Goal: Task Accomplishment & Management: Complete application form

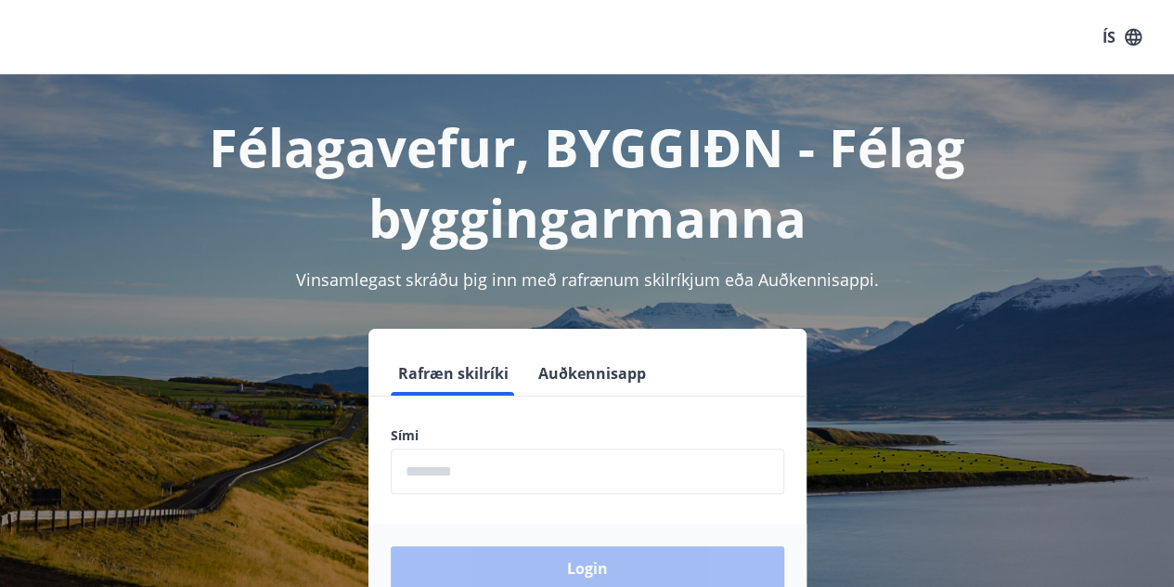
click at [568, 465] on input "phone" at bounding box center [587, 470] width 393 height 45
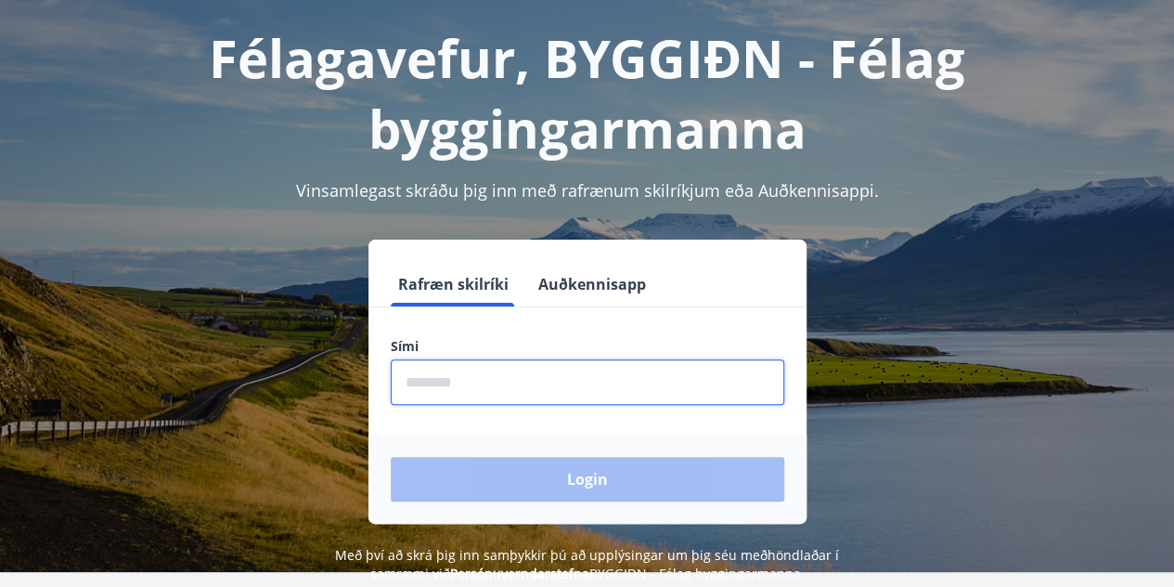
scroll to position [93, 0]
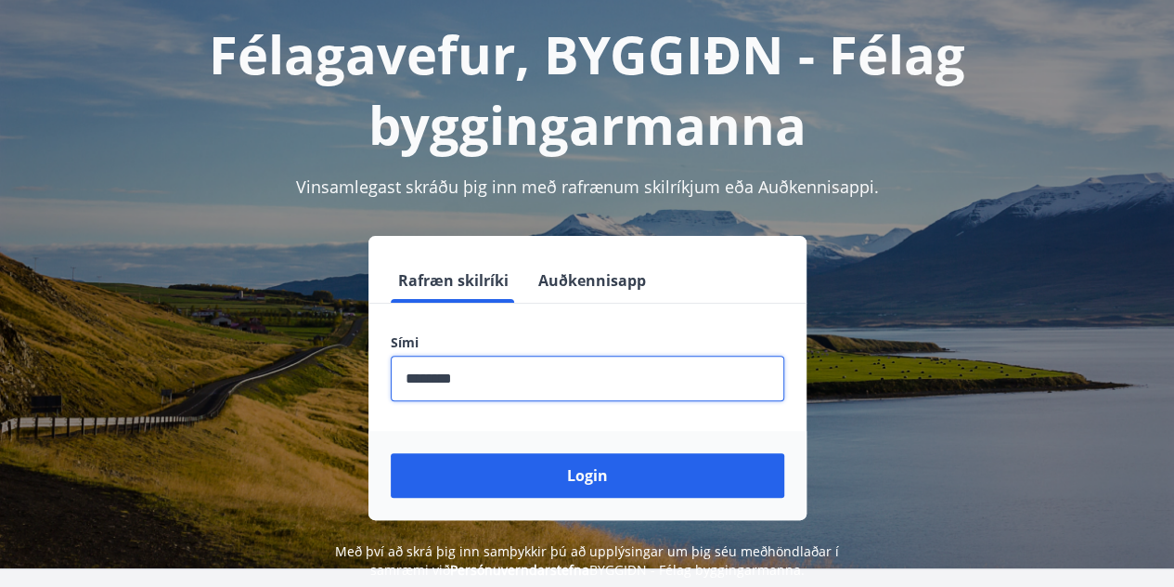
type input "********"
click at [391, 453] on button "Login" at bounding box center [587, 475] width 393 height 45
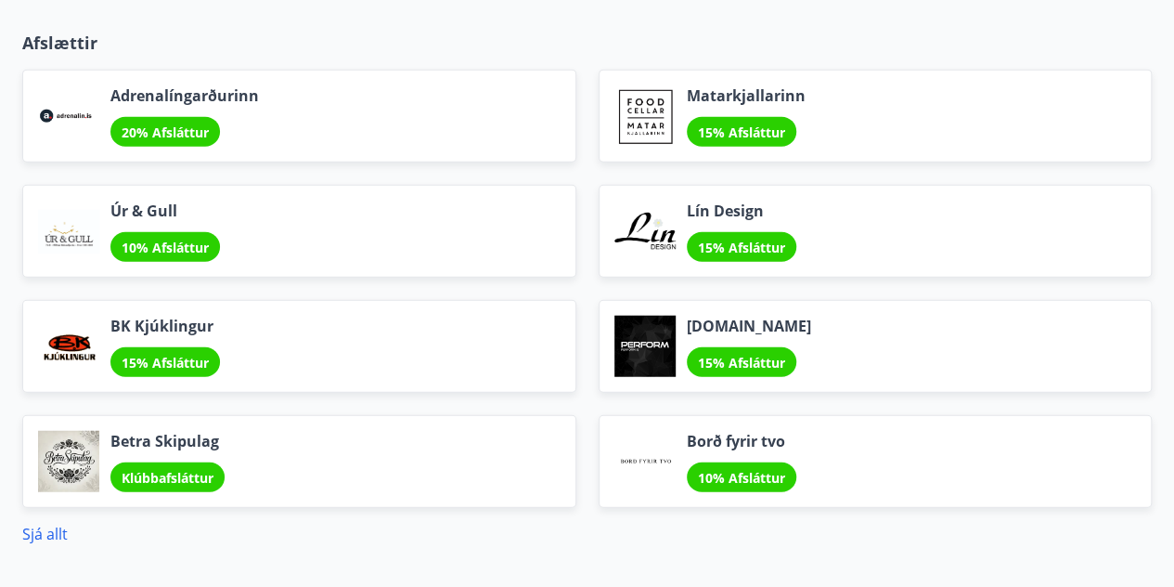
scroll to position [2190, 0]
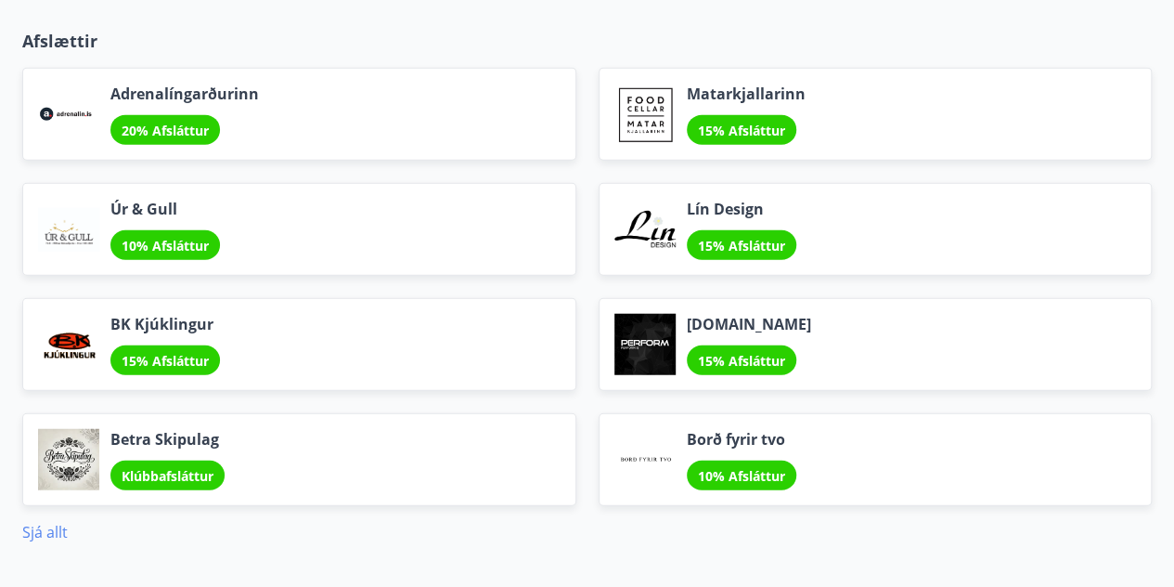
click at [45, 522] on link "Sjá allt" at bounding box center [44, 532] width 45 height 20
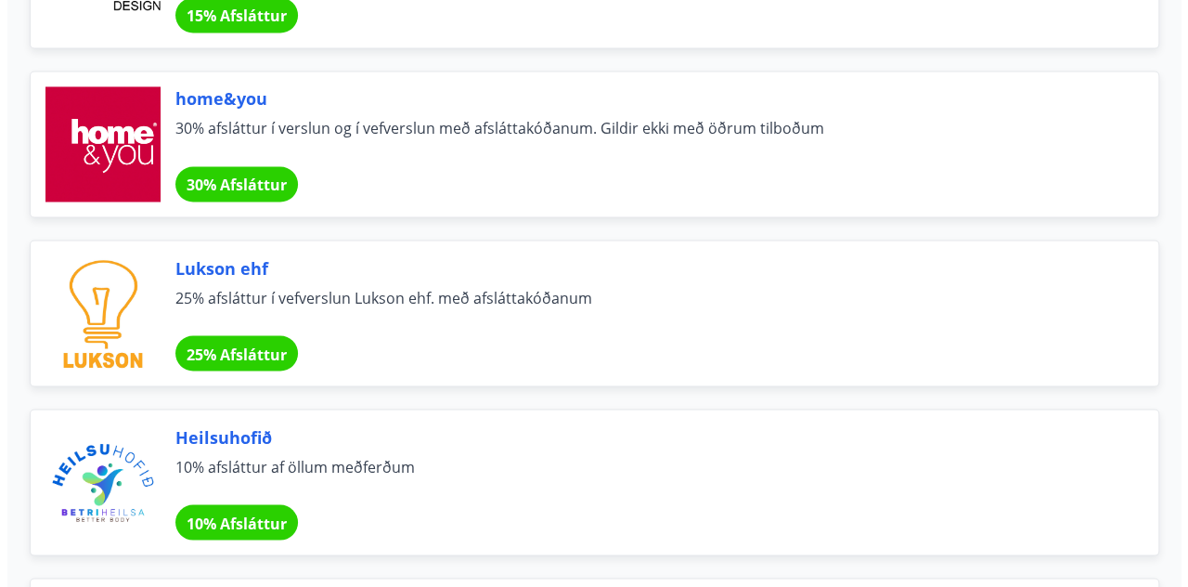
scroll to position [1529, 0]
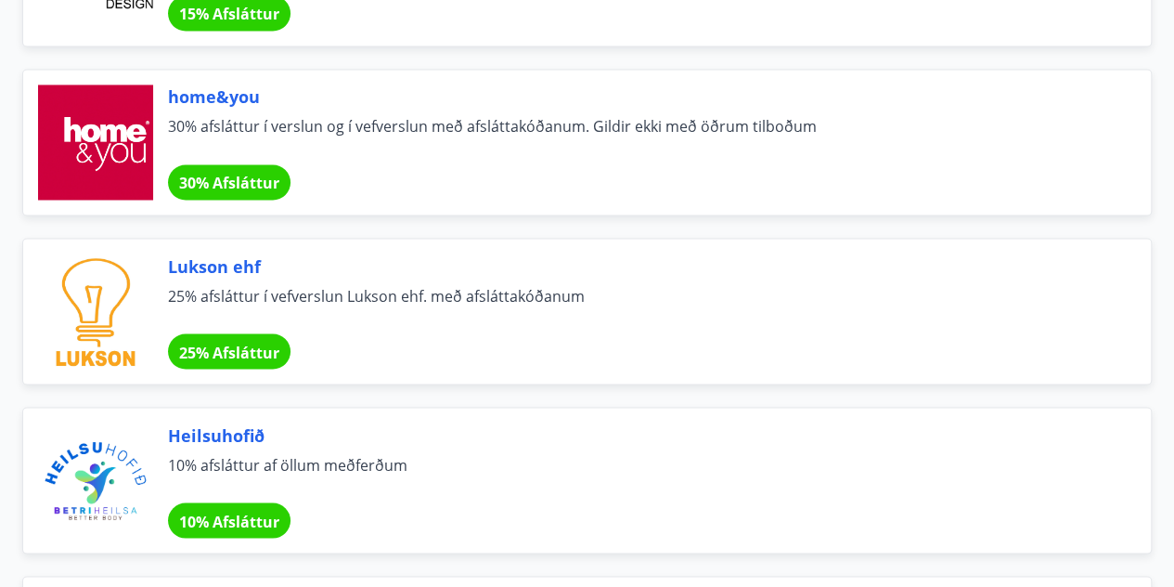
click at [471, 137] on span "30% afsláttur í verslun og í vefverslun með afsláttakóðanum. Gildir ekki með öð…" at bounding box center [637, 136] width 938 height 41
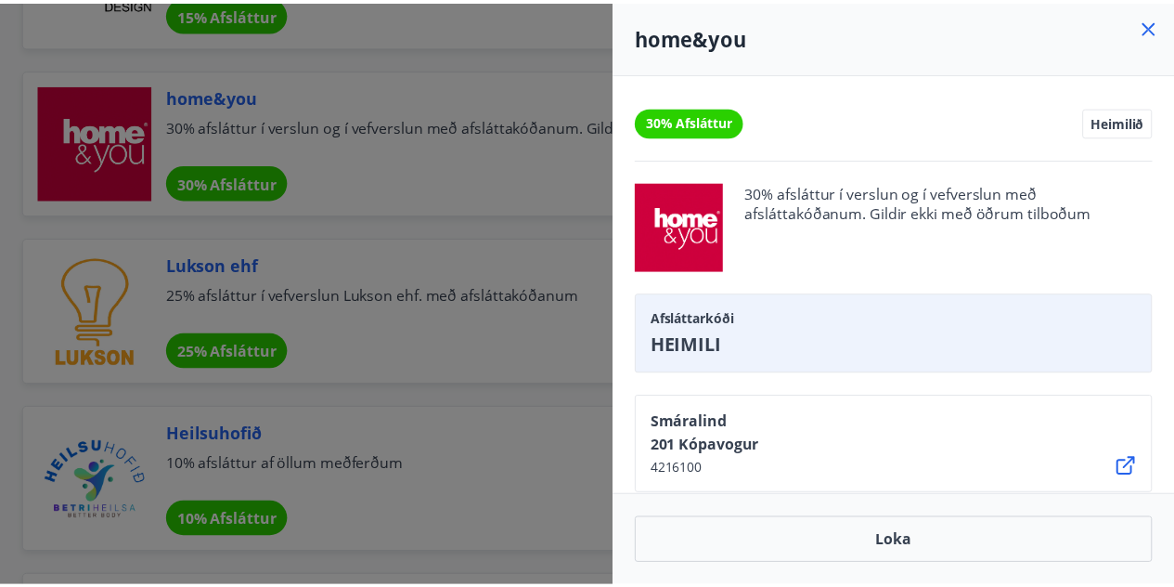
scroll to position [63, 0]
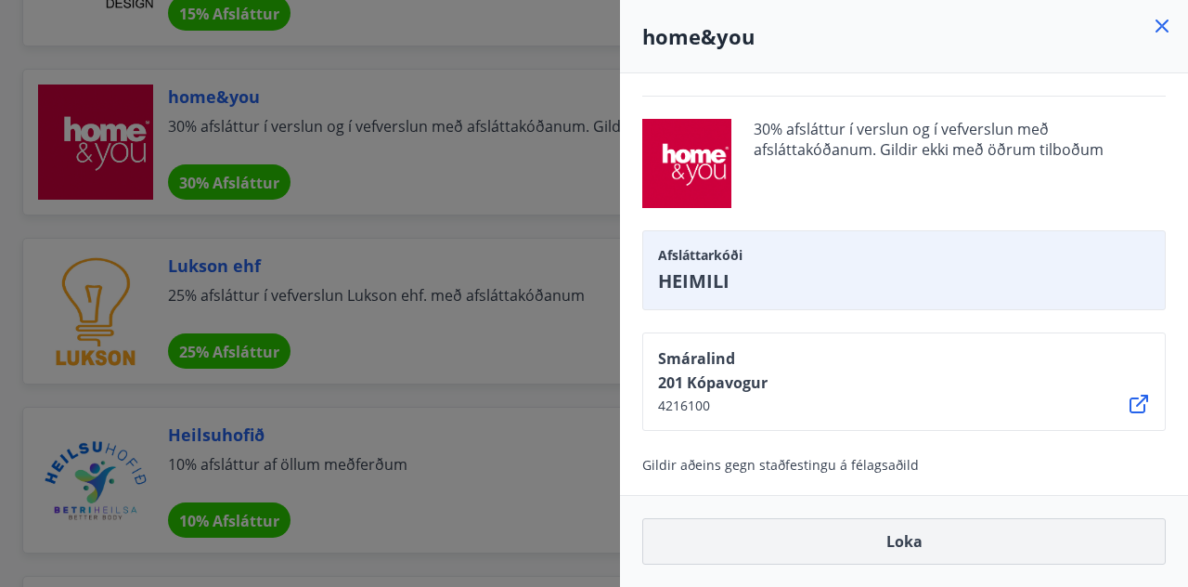
click at [867, 532] on button "Loka" at bounding box center [903, 541] width 523 height 46
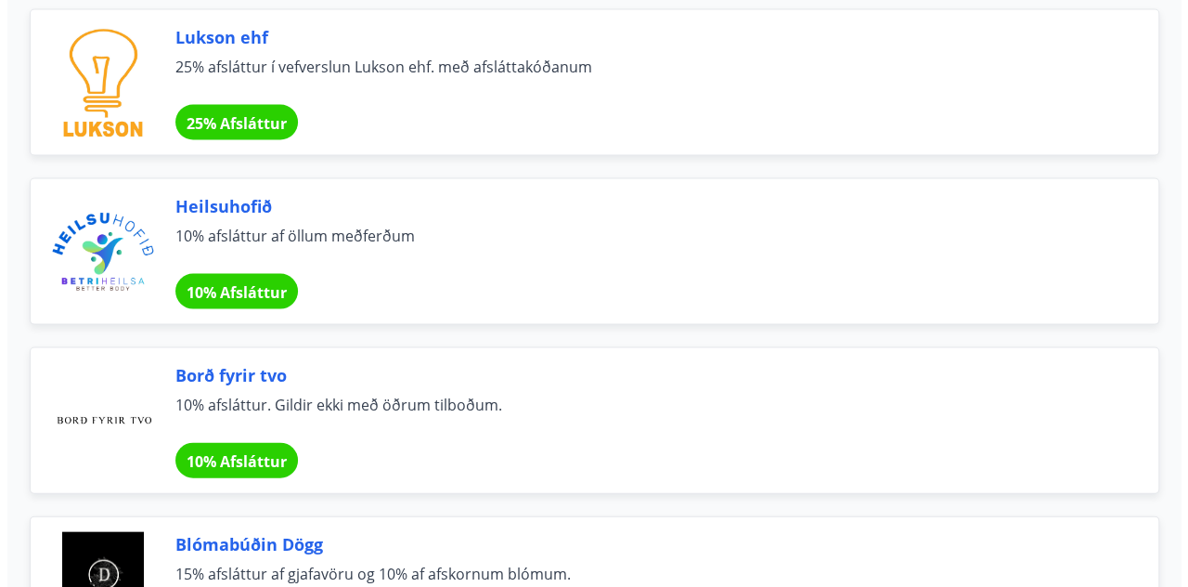
scroll to position [1760, 0]
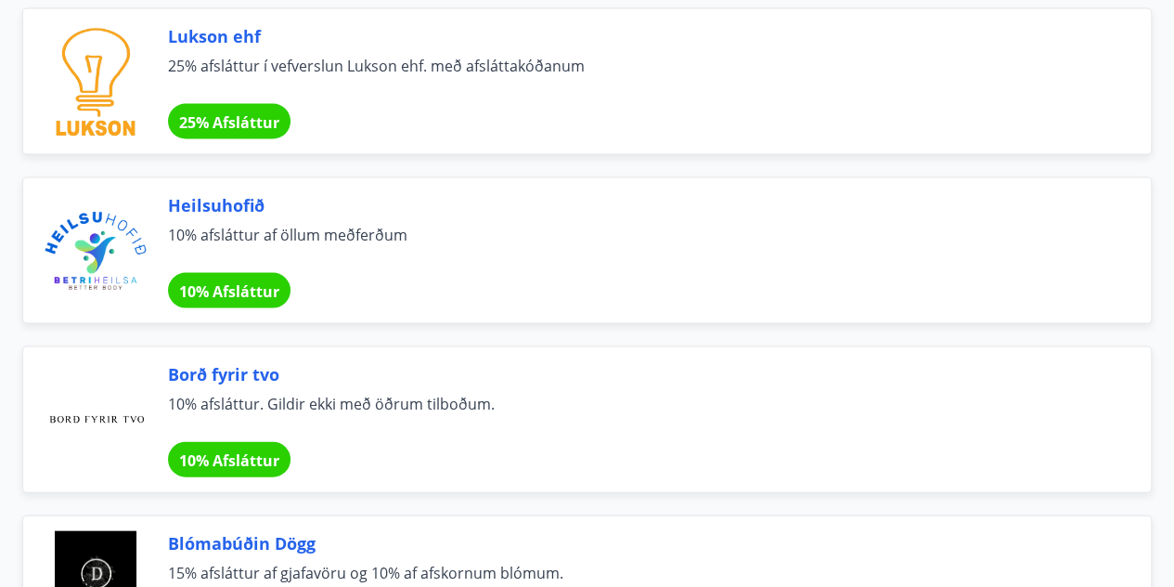
click at [414, 57] on span "25% afsláttur í vefverslun Lukson ehf. með afsláttakóðanum" at bounding box center [637, 75] width 938 height 41
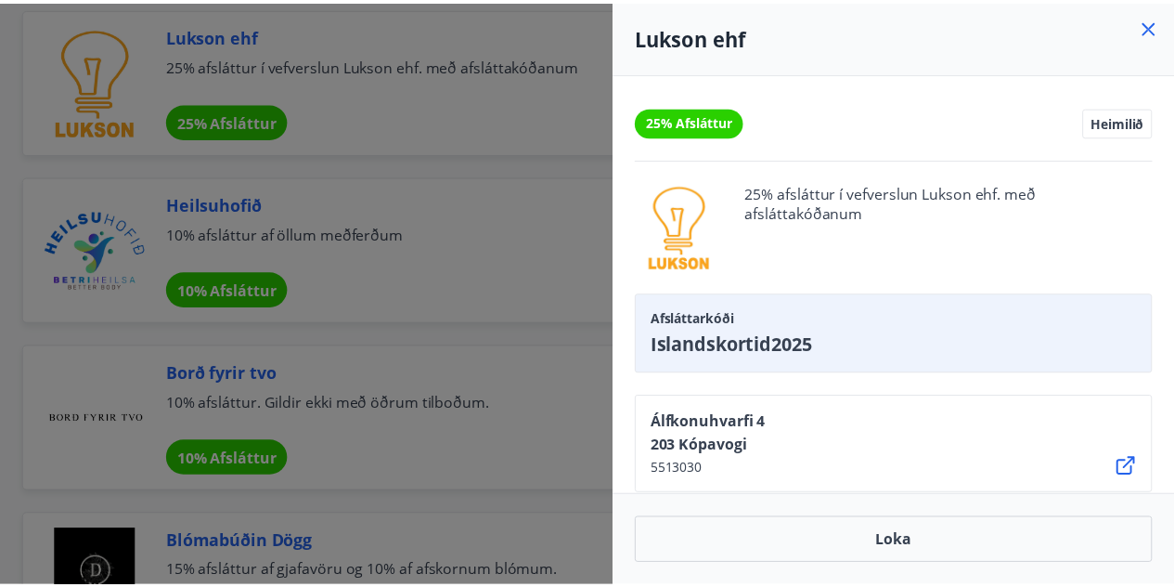
scroll to position [63, 0]
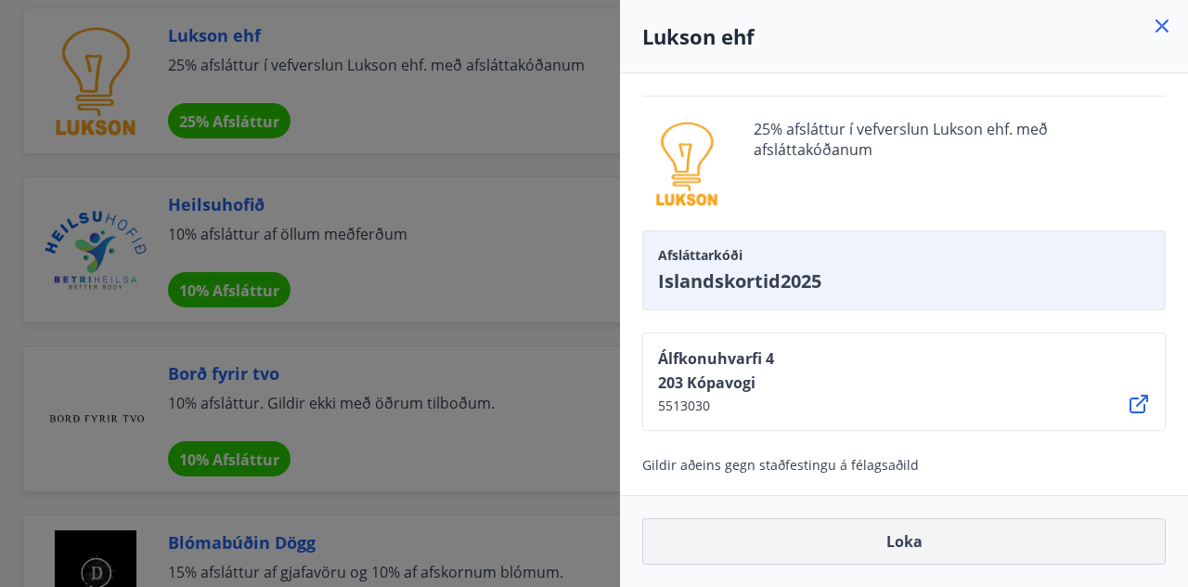
click at [812, 552] on button "Loka" at bounding box center [903, 541] width 523 height 46
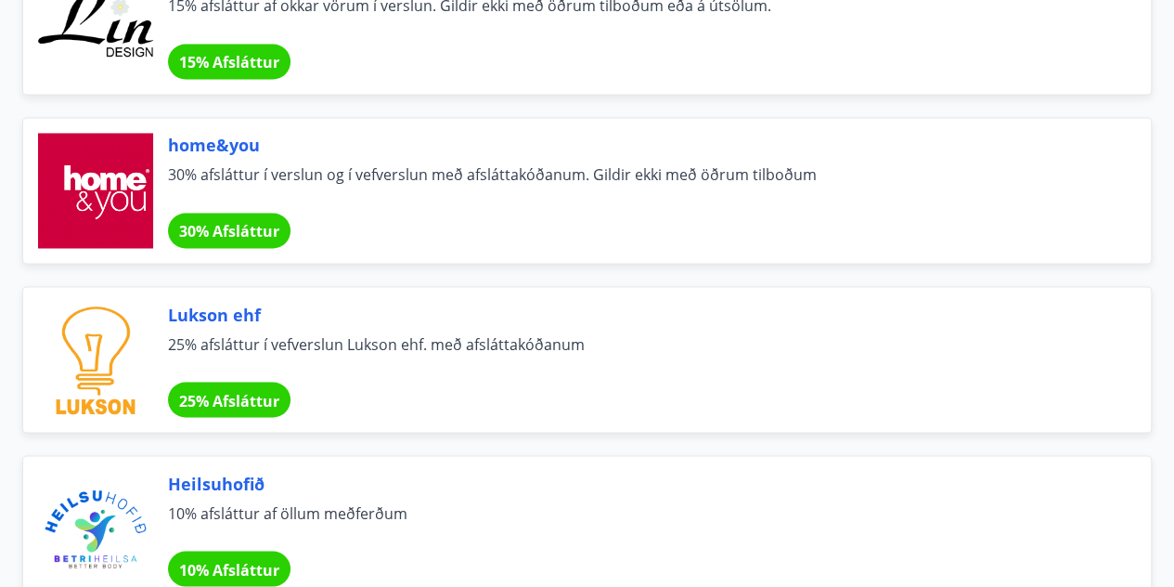
scroll to position [1459, 0]
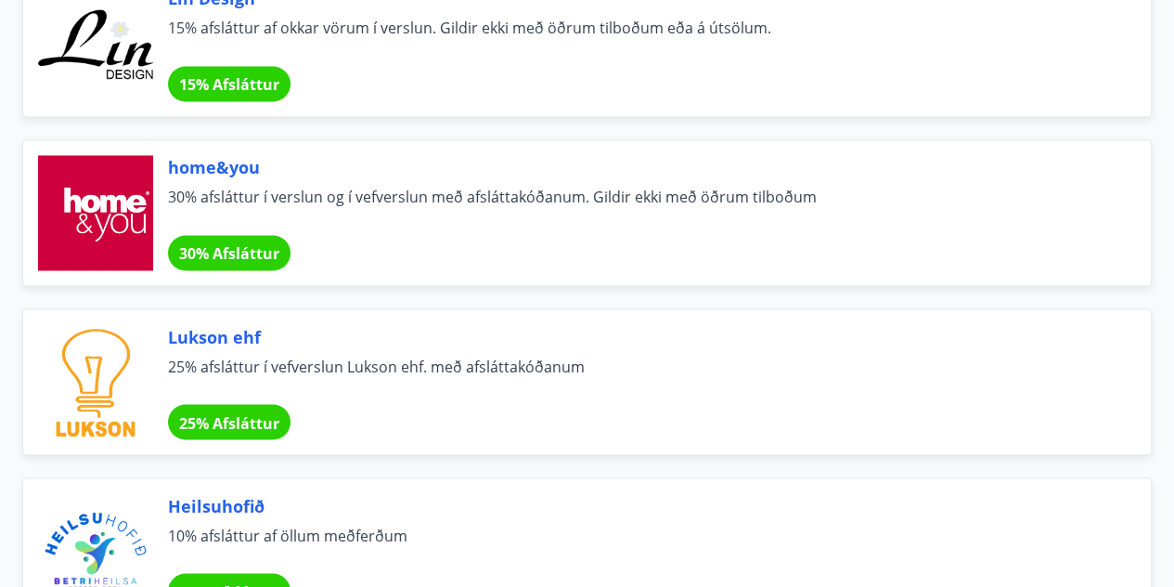
click at [483, 193] on span "30% afsláttur í verslun og í vefverslun með afsláttakóðanum. Gildir ekki með öð…" at bounding box center [637, 207] width 938 height 41
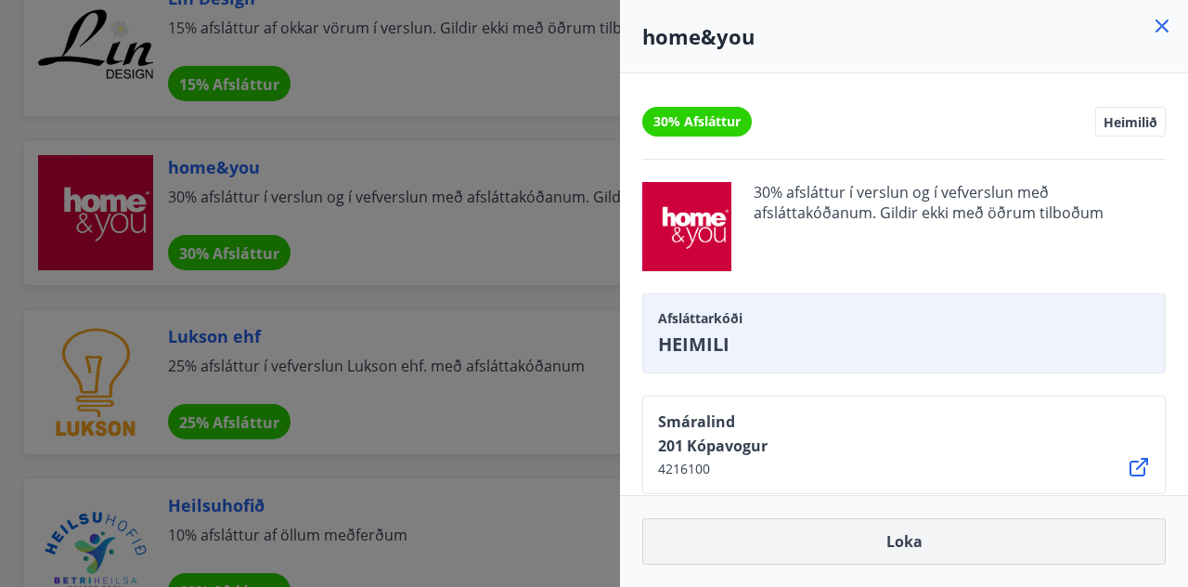
click at [777, 541] on button "Loka" at bounding box center [903, 541] width 523 height 46
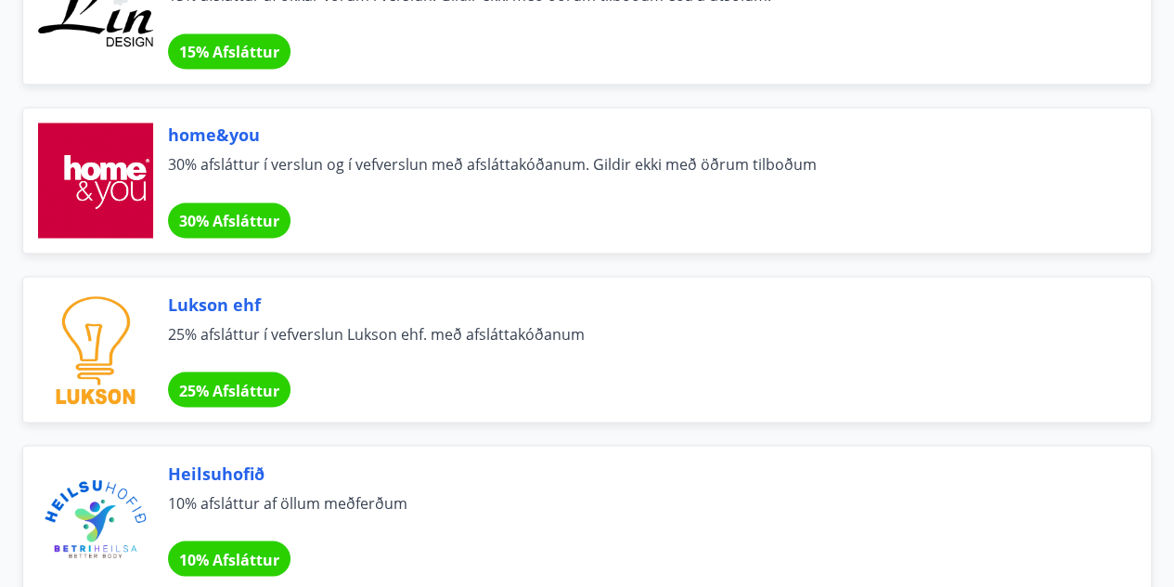
scroll to position [1483, 0]
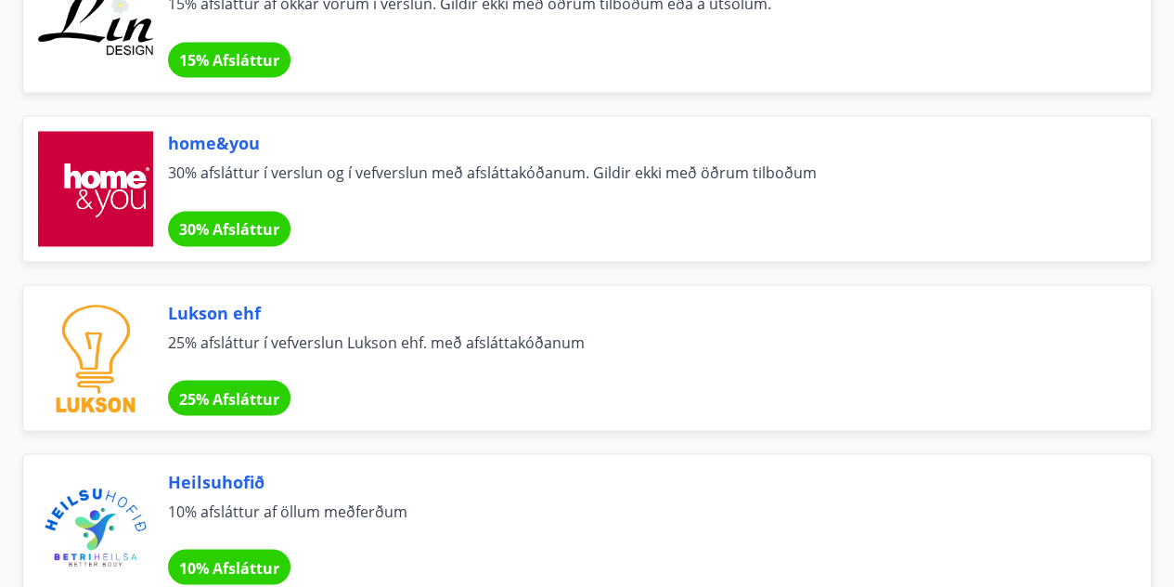
click at [444, 206] on div "home&you 30% afsláttur í verslun og í vefverslun með afsláttakóðanum. Gildir ek…" at bounding box center [637, 188] width 938 height 115
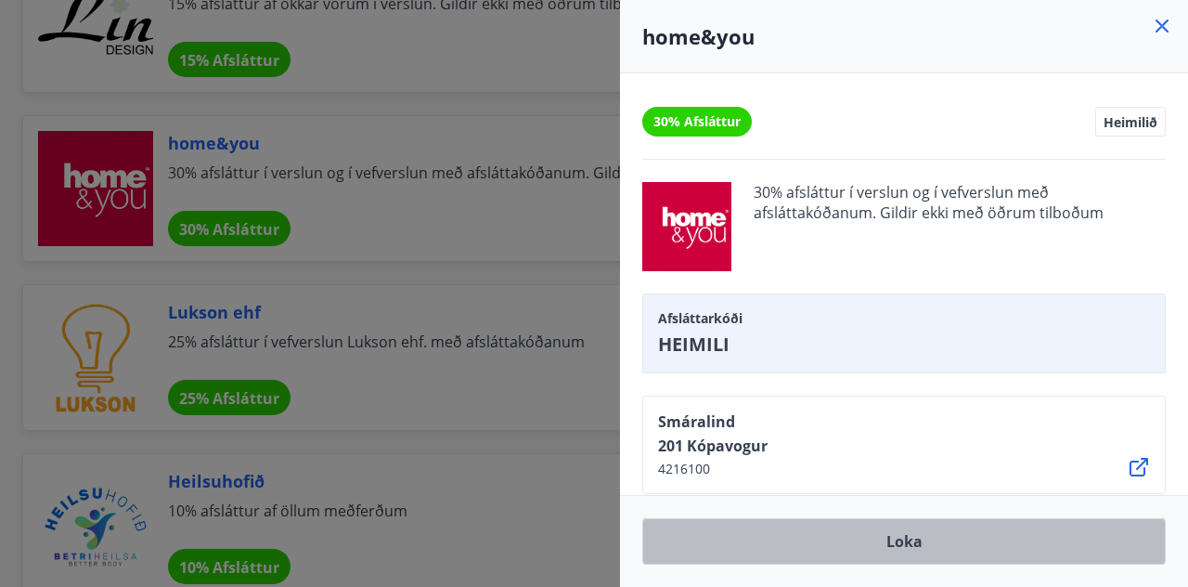
click at [860, 546] on button "Loka" at bounding box center [903, 541] width 523 height 46
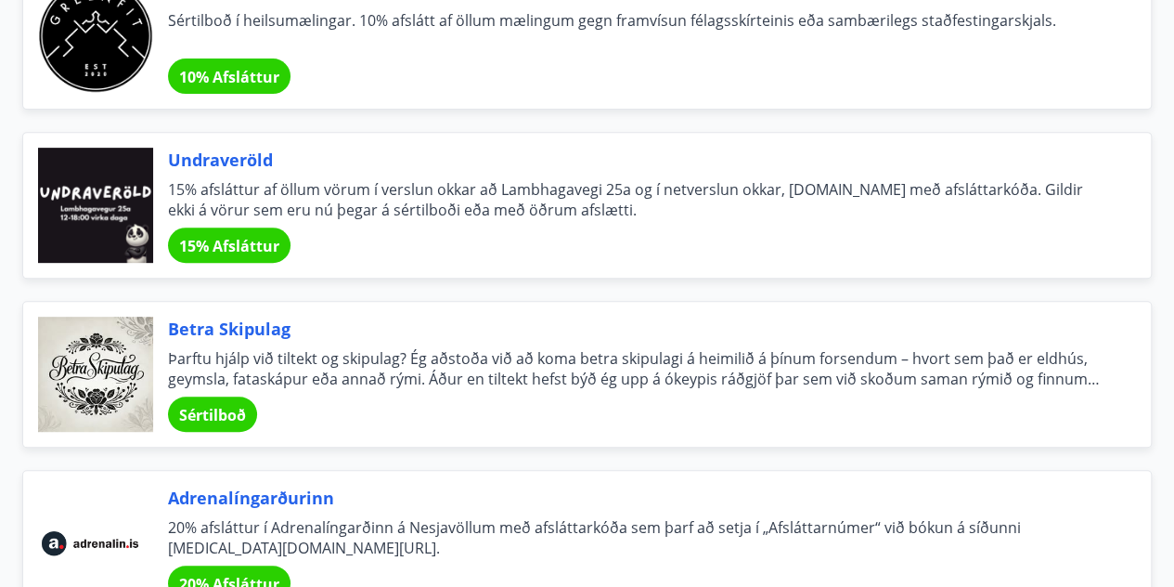
scroll to position [3832, 0]
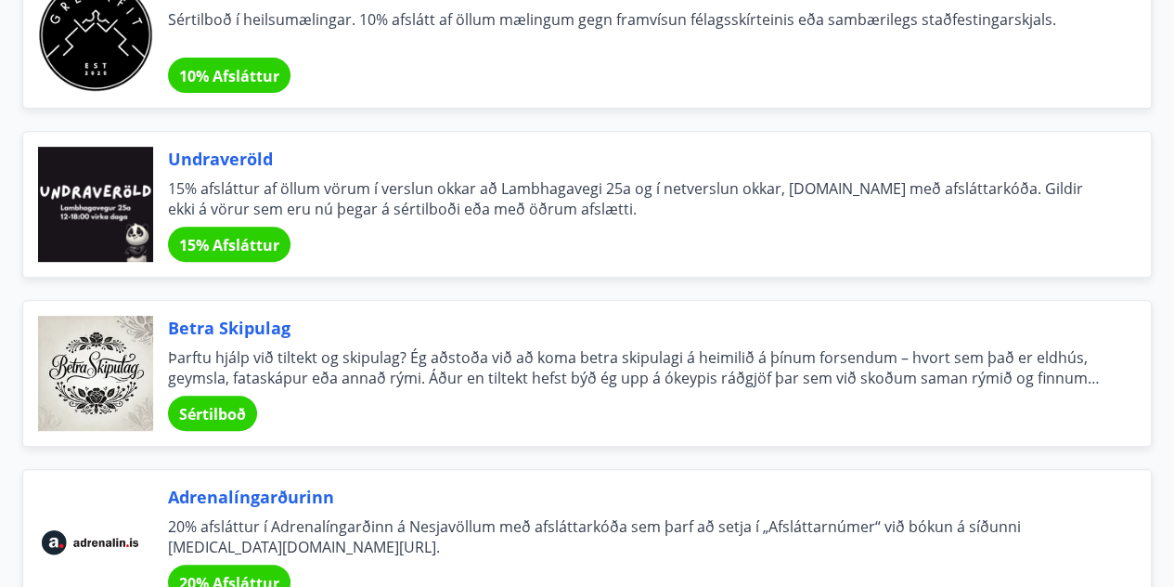
click at [621, 217] on div "Undraveröld 15% afsláttur af öllum vörum í verslun okkar að Lambhagavegi 25a og…" at bounding box center [637, 204] width 938 height 115
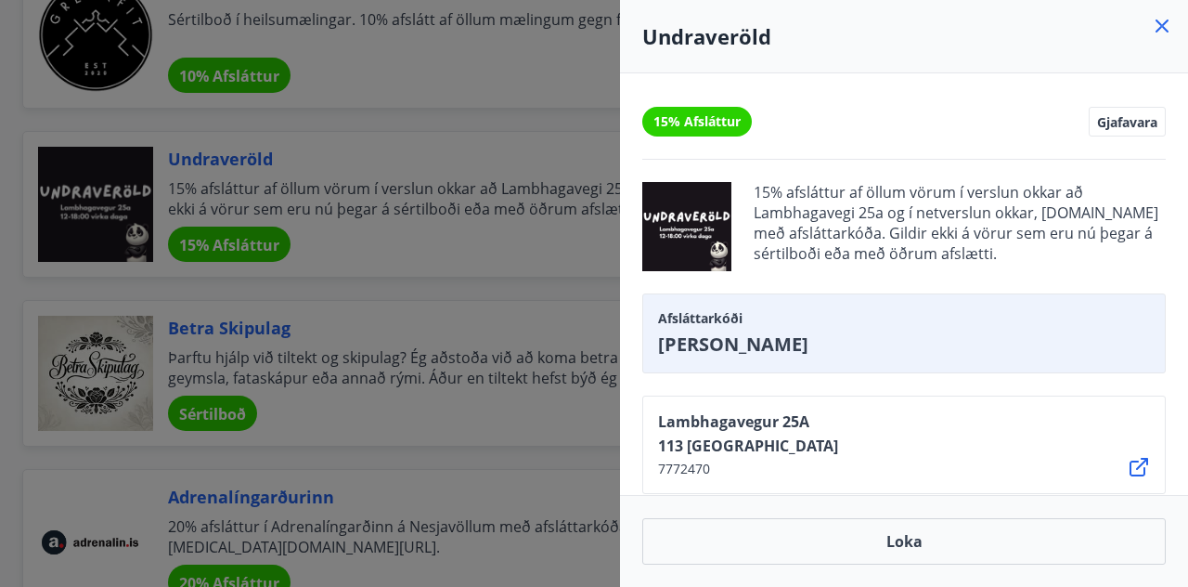
click at [522, 214] on div at bounding box center [594, 293] width 1188 height 587
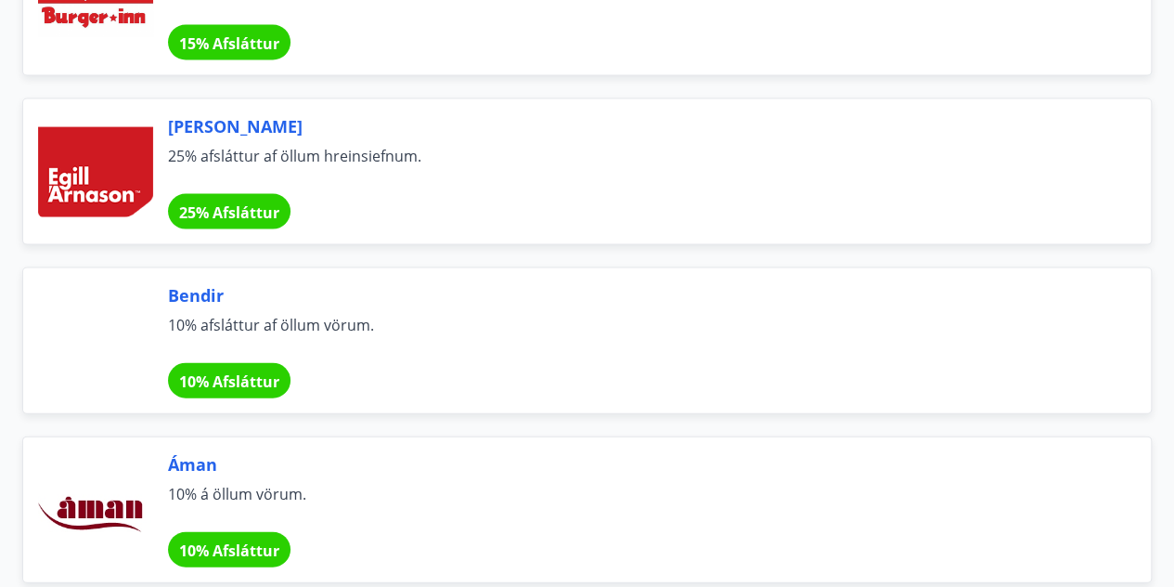
scroll to position [5385, 0]
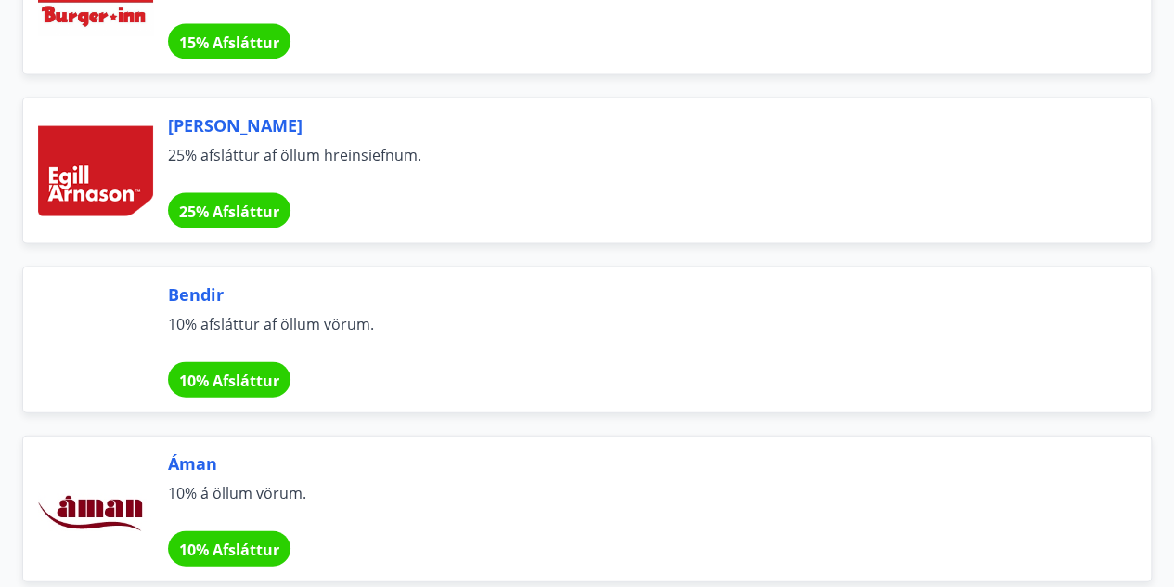
click at [439, 145] on span "25% afsláttur af öllum hreinsiefnum." at bounding box center [637, 165] width 938 height 41
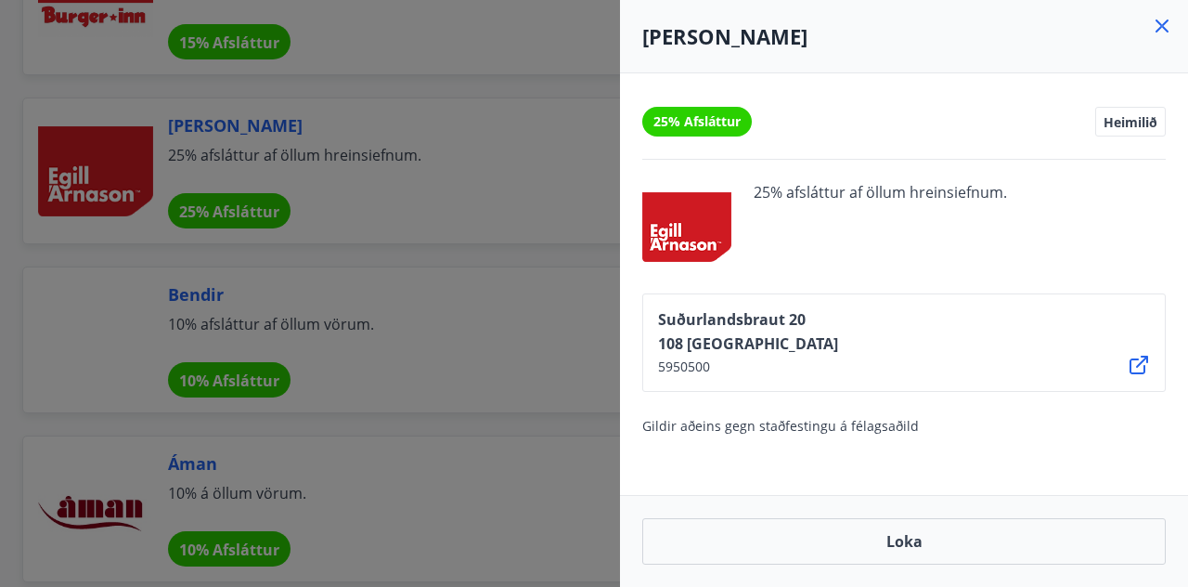
click at [492, 174] on div at bounding box center [594, 293] width 1188 height 587
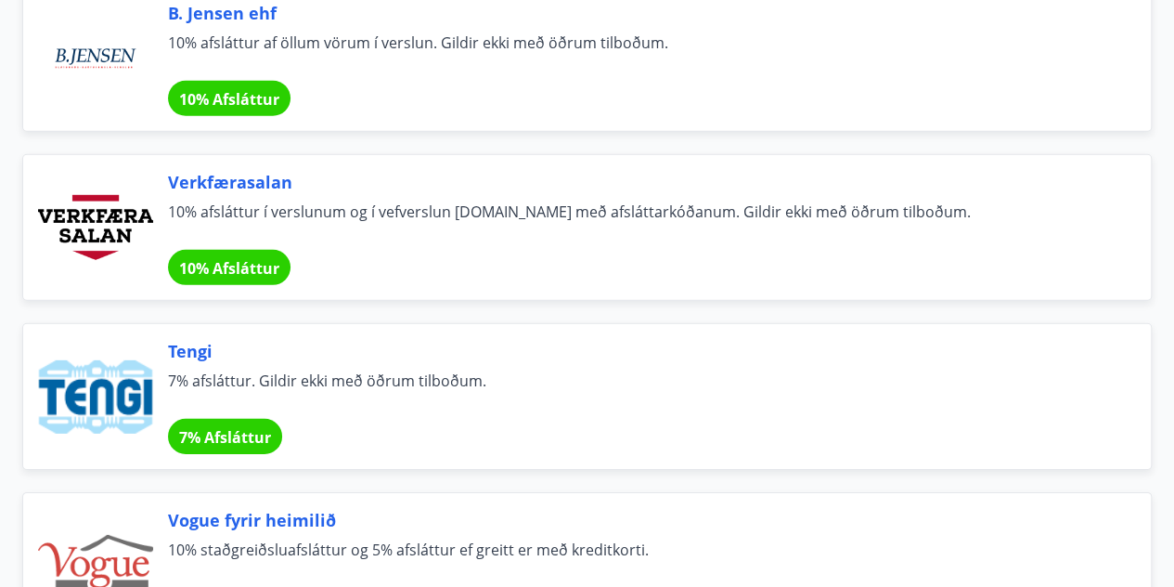
scroll to position [6177, 0]
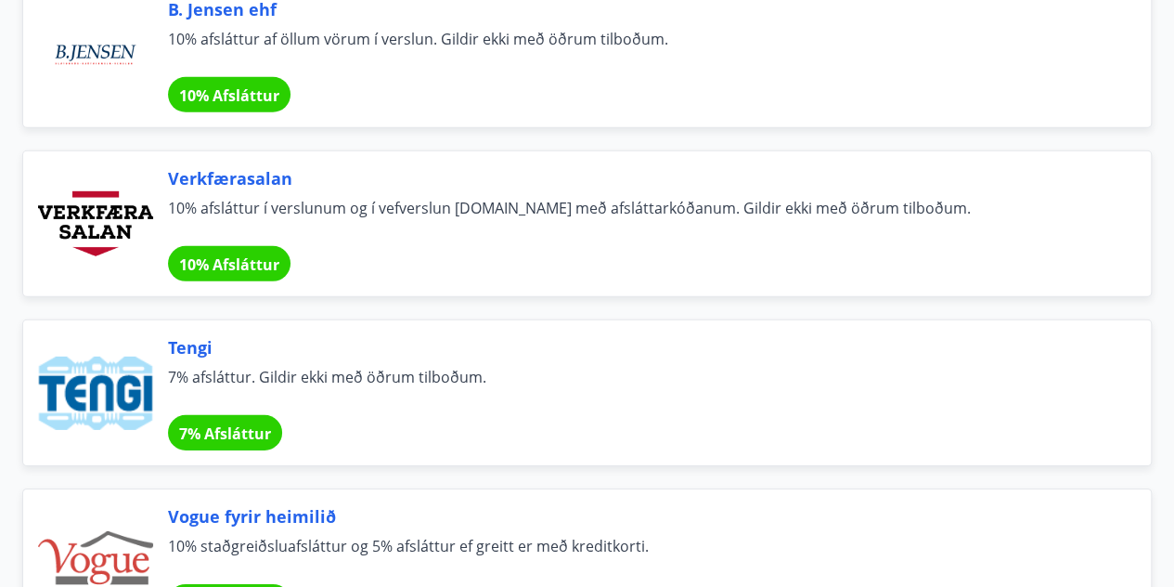
click at [507, 209] on span "10% afsláttur í verslunum og í vefverslun [DOMAIN_NAME] með afsláttarkóðanum. G…" at bounding box center [637, 218] width 938 height 41
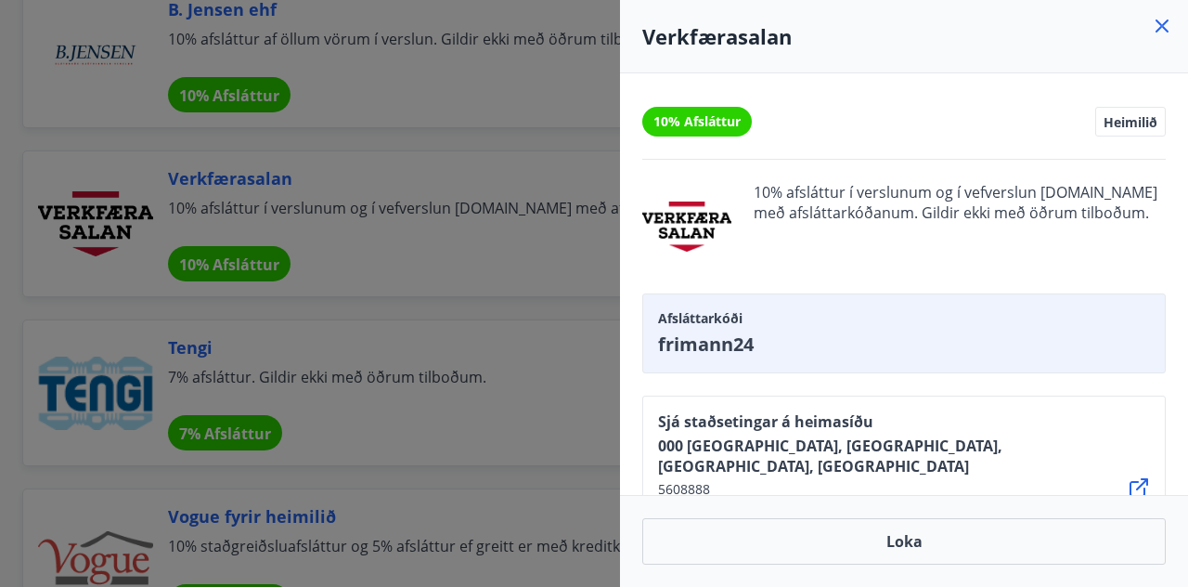
click at [505, 210] on div at bounding box center [594, 293] width 1188 height 587
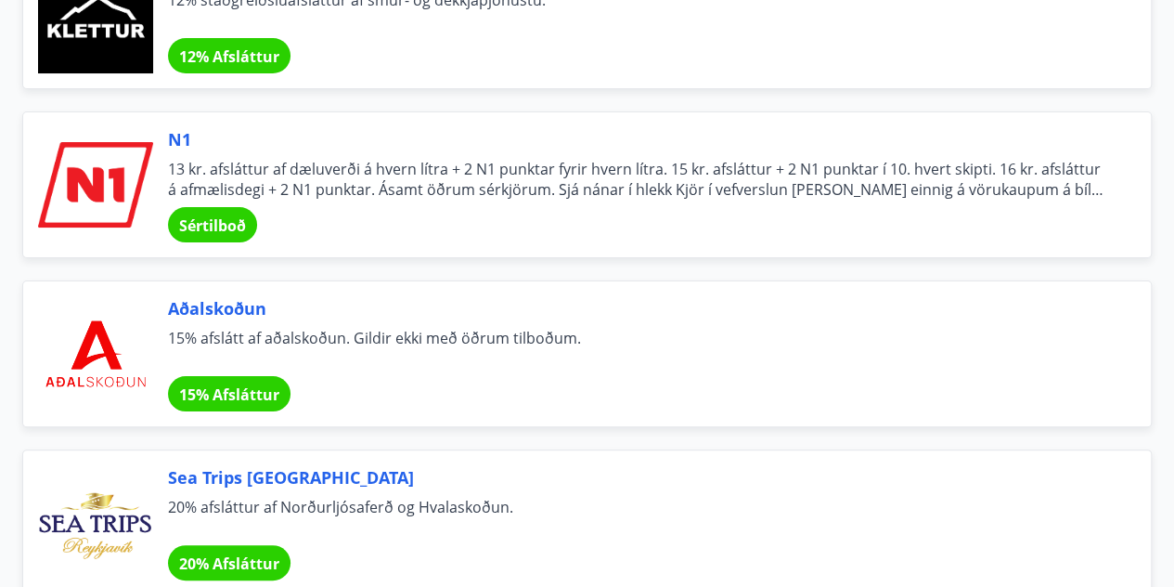
scroll to position [7055, 0]
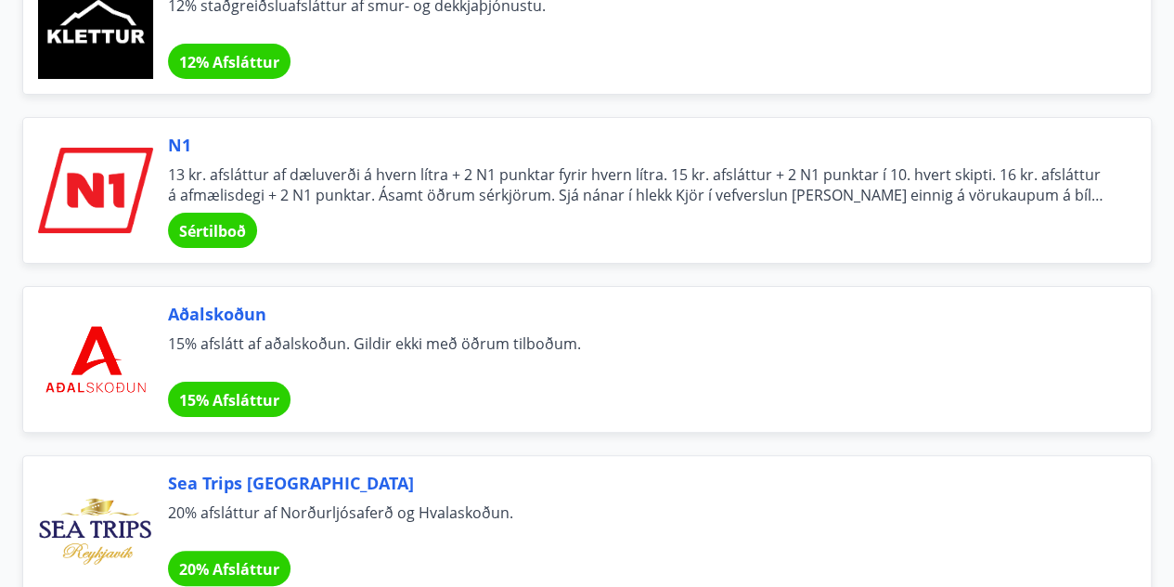
click at [600, 180] on div "N1 13 kr. afsláttur af dæluverði á hvern lítra + 2 N1 punktar fyrir hvern lítra…" at bounding box center [637, 190] width 938 height 115
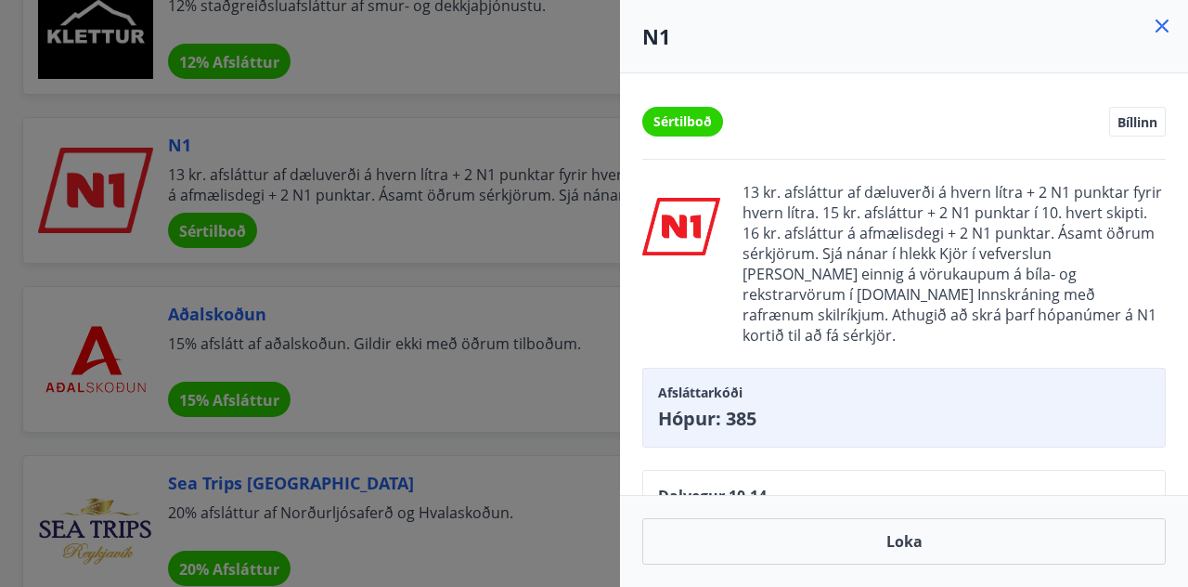
click at [531, 187] on div at bounding box center [594, 293] width 1188 height 587
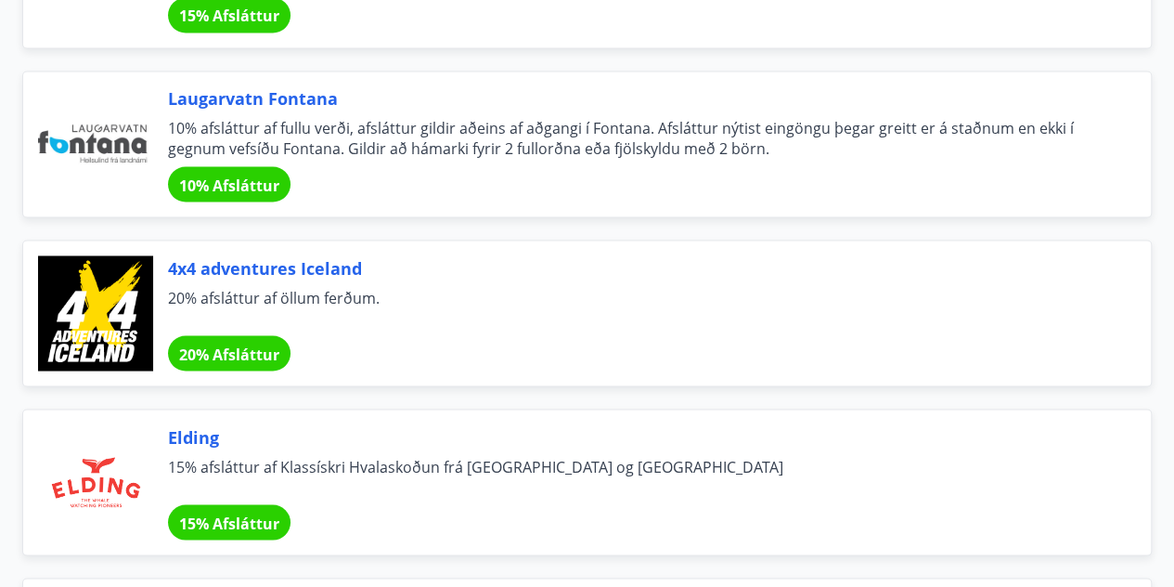
scroll to position [8620, 0]
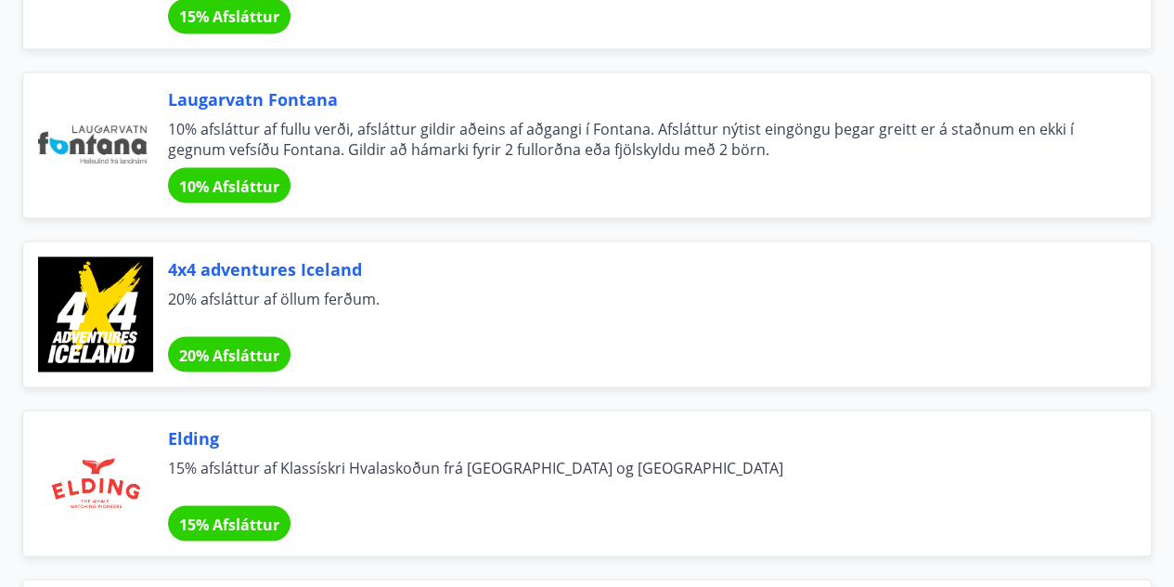
click at [767, 119] on span "10% afsláttur af fullu verði, afsláttur gildir aðeins af aðgangi í Fontana. Afs…" at bounding box center [637, 139] width 938 height 41
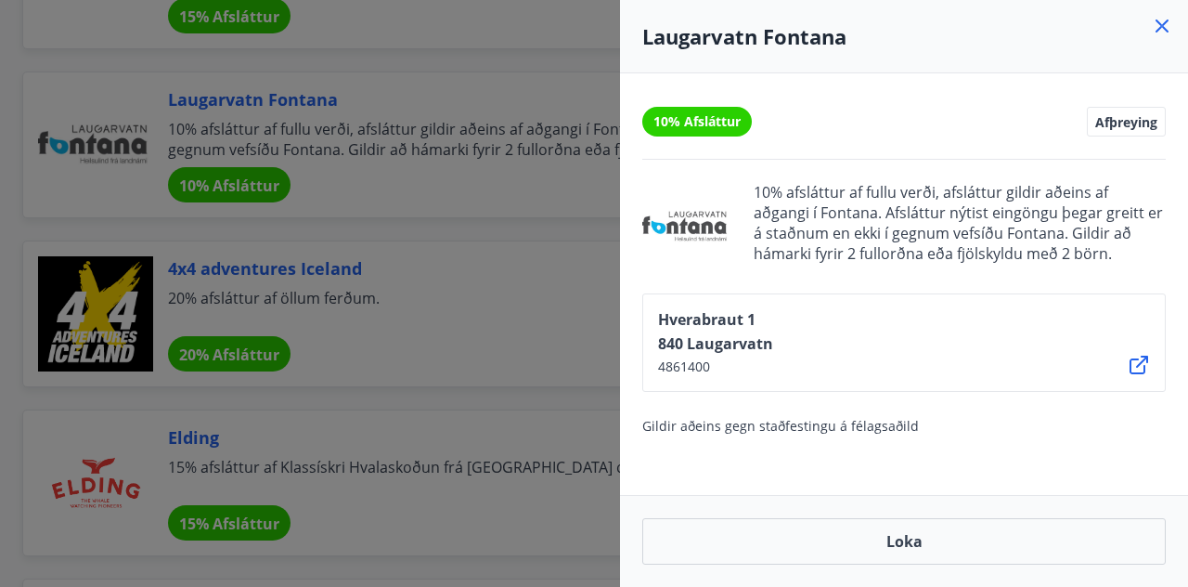
click at [527, 138] on div at bounding box center [594, 293] width 1188 height 587
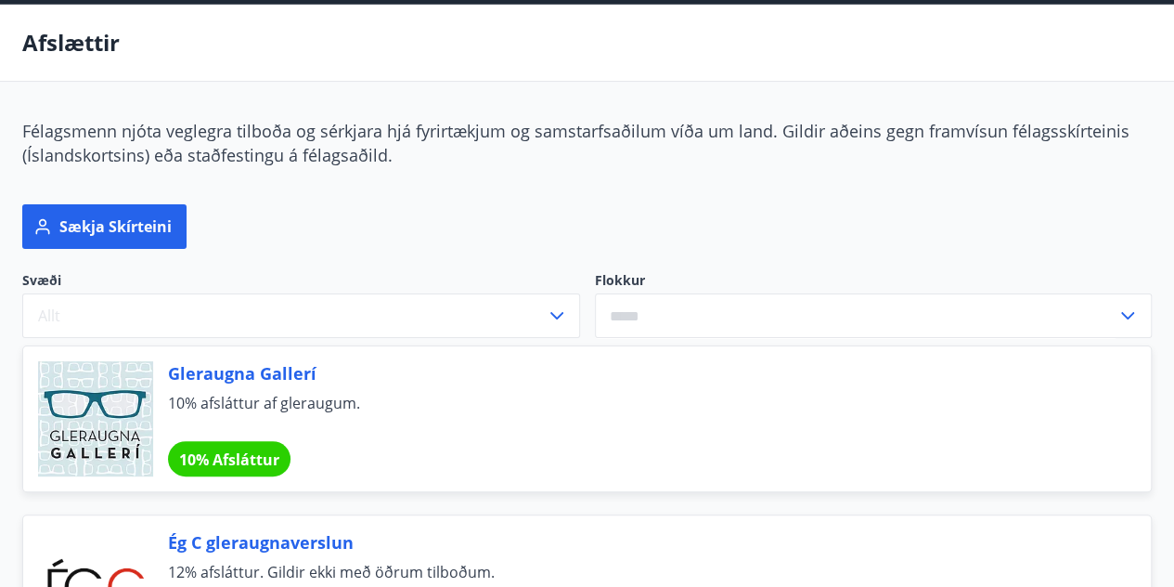
scroll to position [0, 0]
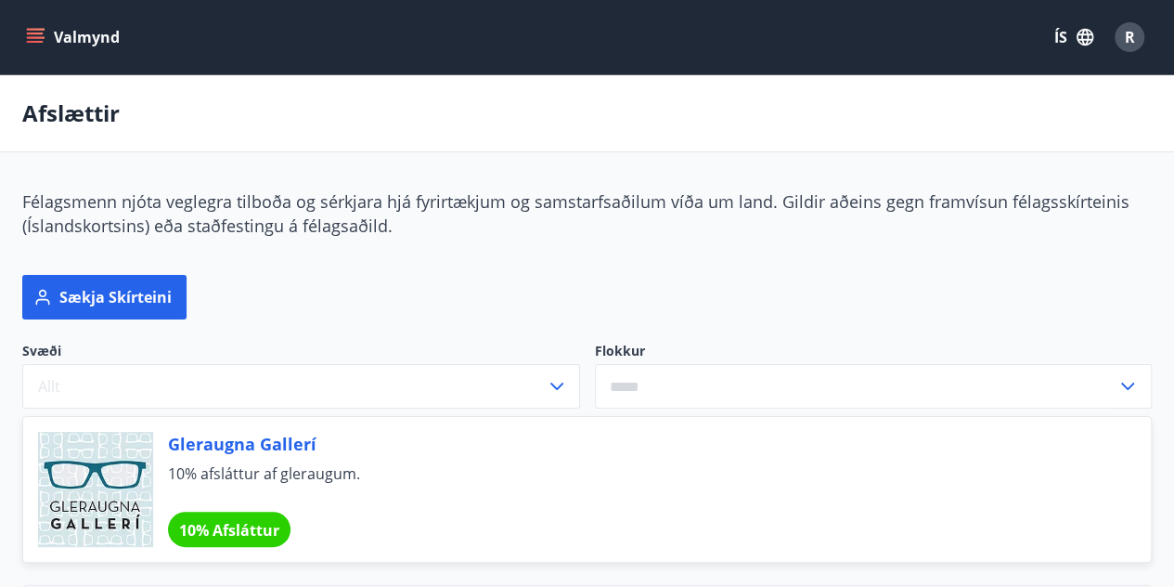
click at [28, 42] on icon "menu" at bounding box center [35, 42] width 17 height 2
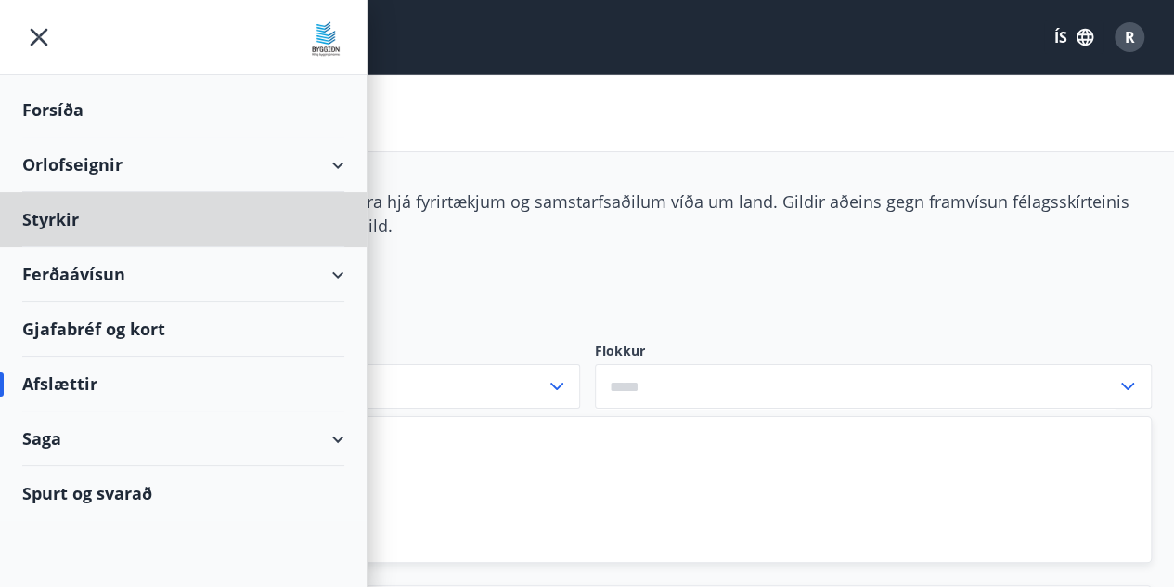
click at [73, 111] on div "Forsíða" at bounding box center [183, 110] width 322 height 55
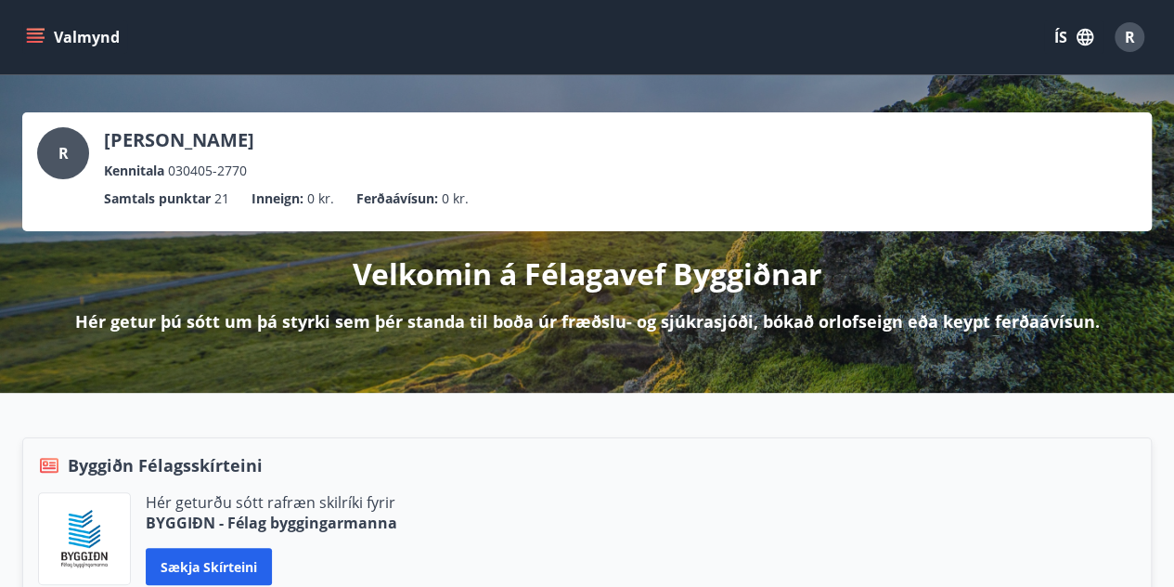
click at [49, 27] on button "Valmynd" at bounding box center [74, 36] width 105 height 33
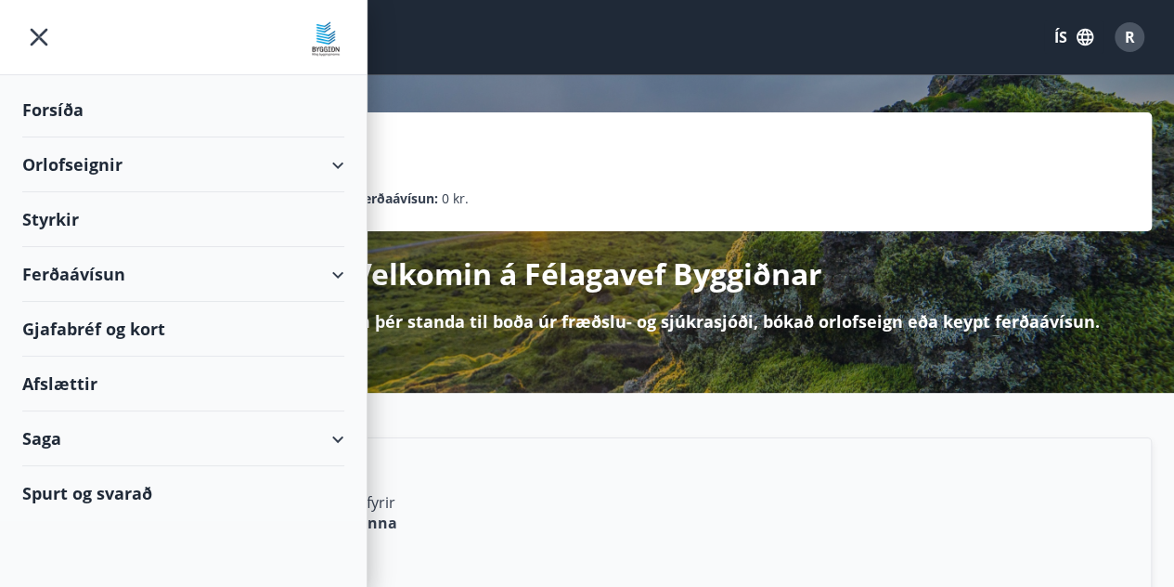
click at [255, 432] on div "Saga" at bounding box center [183, 438] width 322 height 55
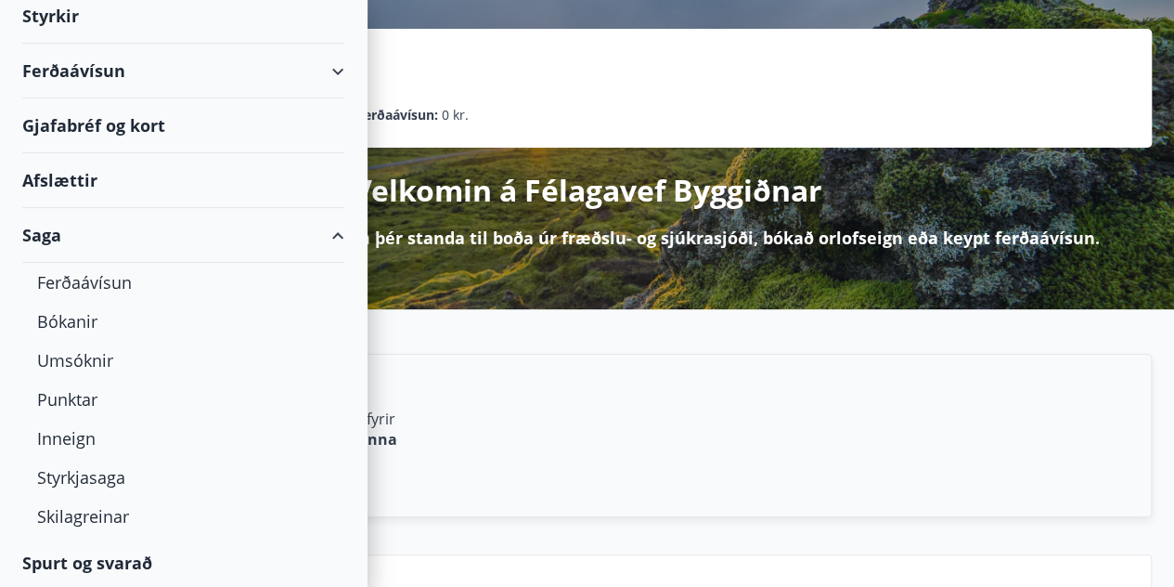
scroll to position [84, 0]
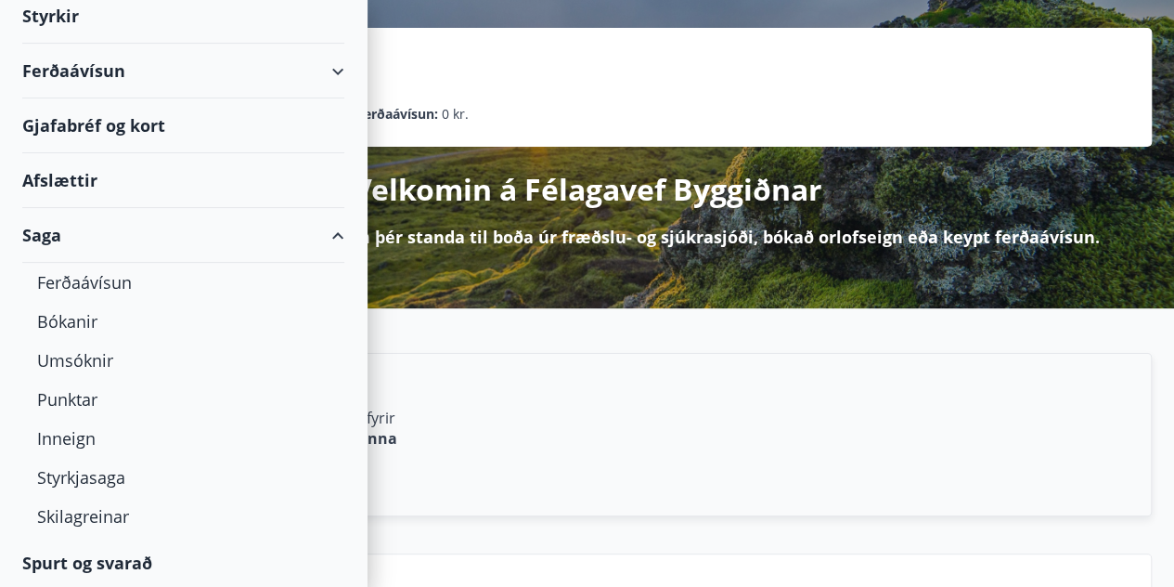
click at [316, 229] on div "Saga" at bounding box center [183, 235] width 322 height 55
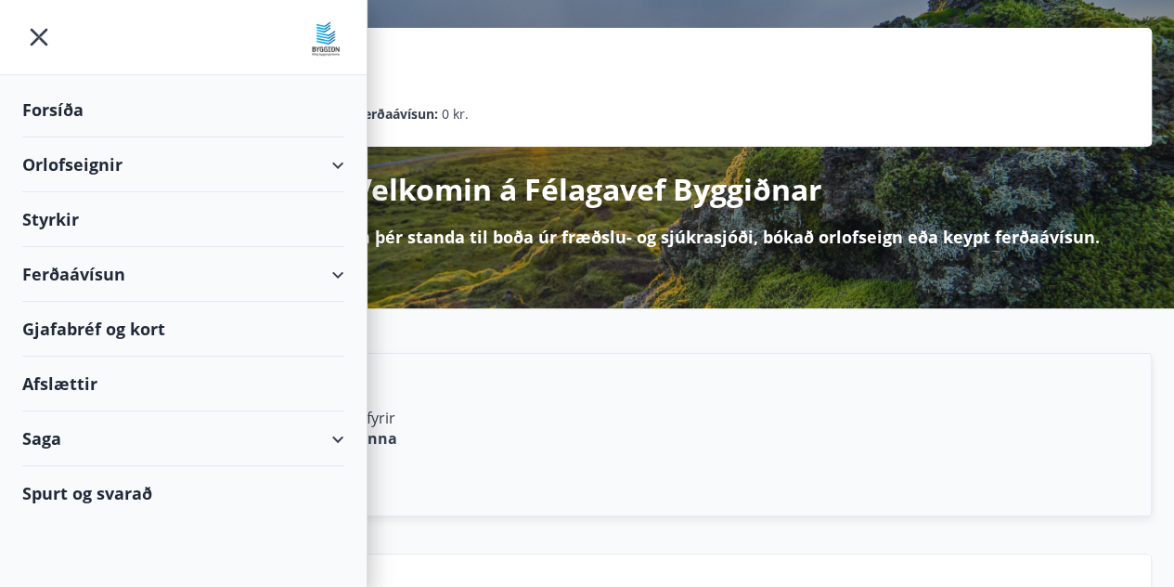
scroll to position [0, 0]
click at [277, 147] on div "Orlofseignir" at bounding box center [183, 164] width 322 height 55
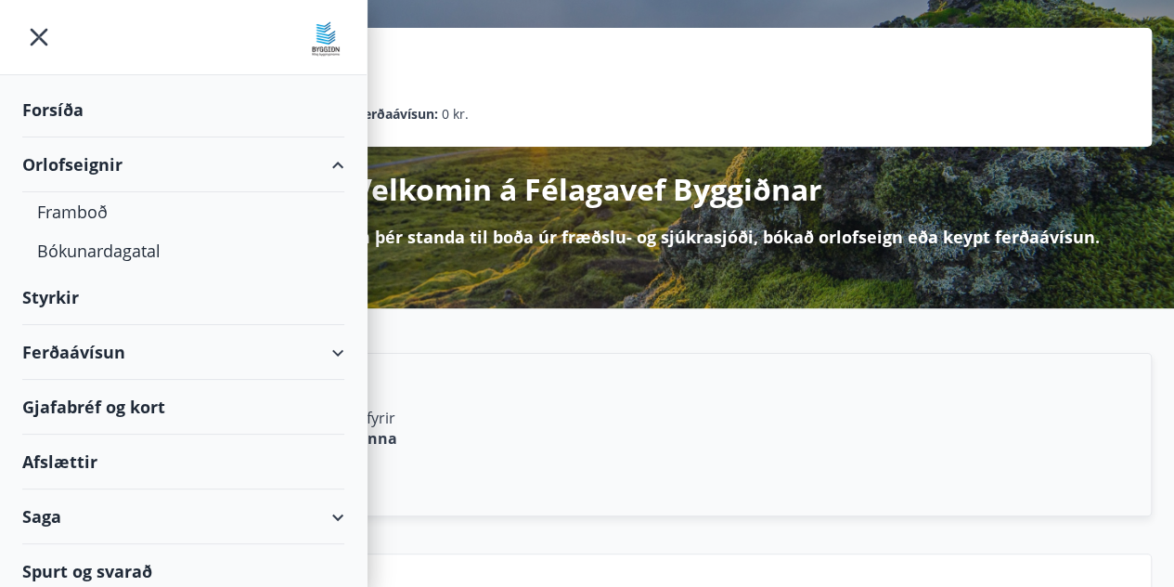
click at [280, 161] on div "Orlofseignir" at bounding box center [183, 164] width 322 height 55
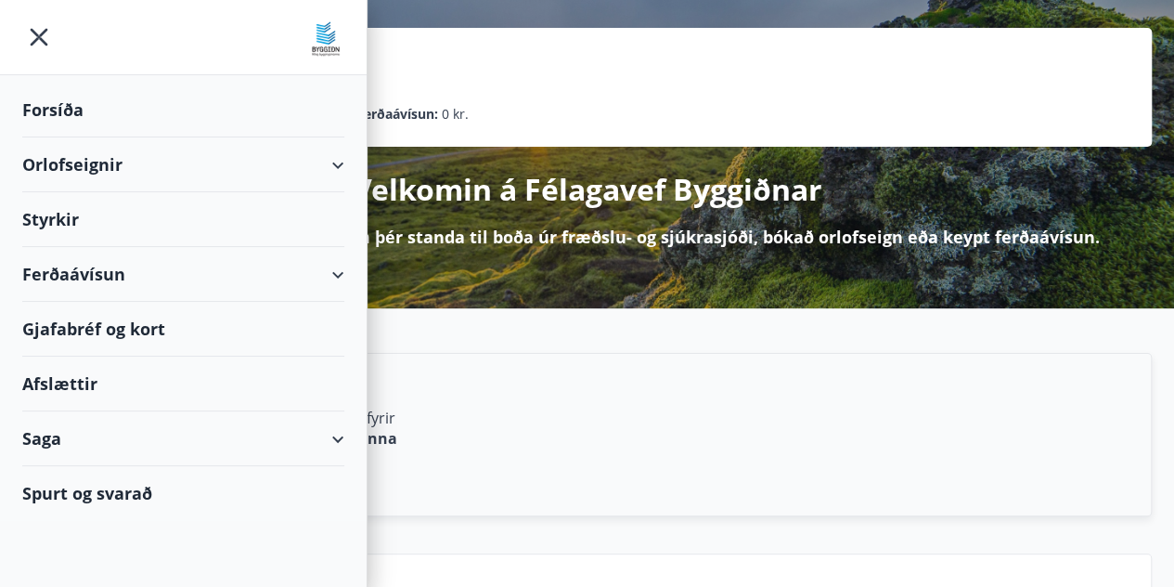
click at [316, 270] on div "Ferðaávísun" at bounding box center [183, 274] width 322 height 55
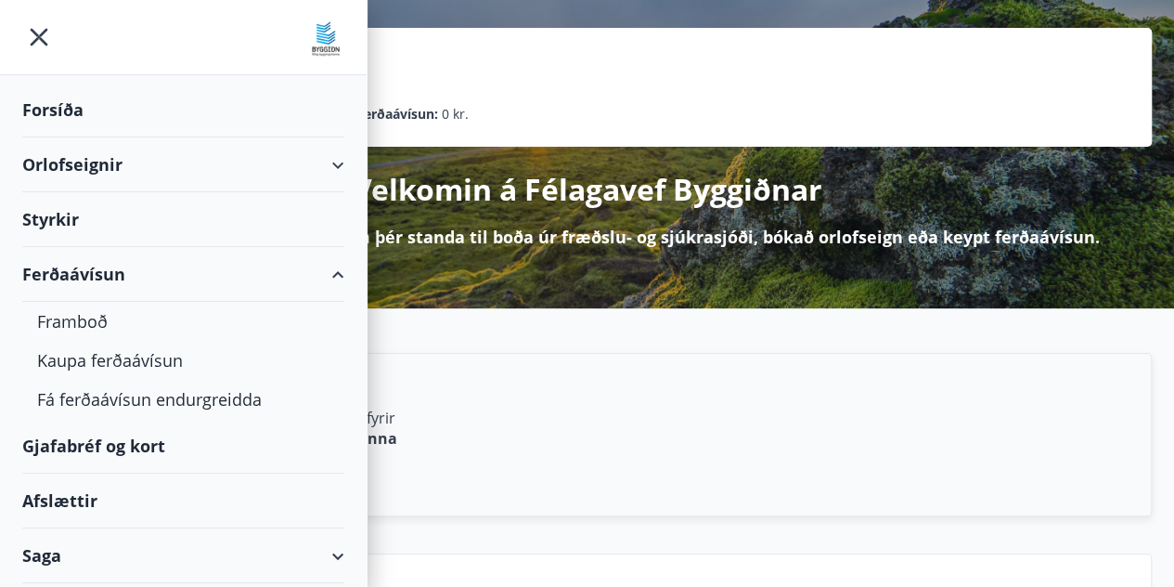
click at [316, 277] on div "Ferðaávísun" at bounding box center [183, 274] width 322 height 55
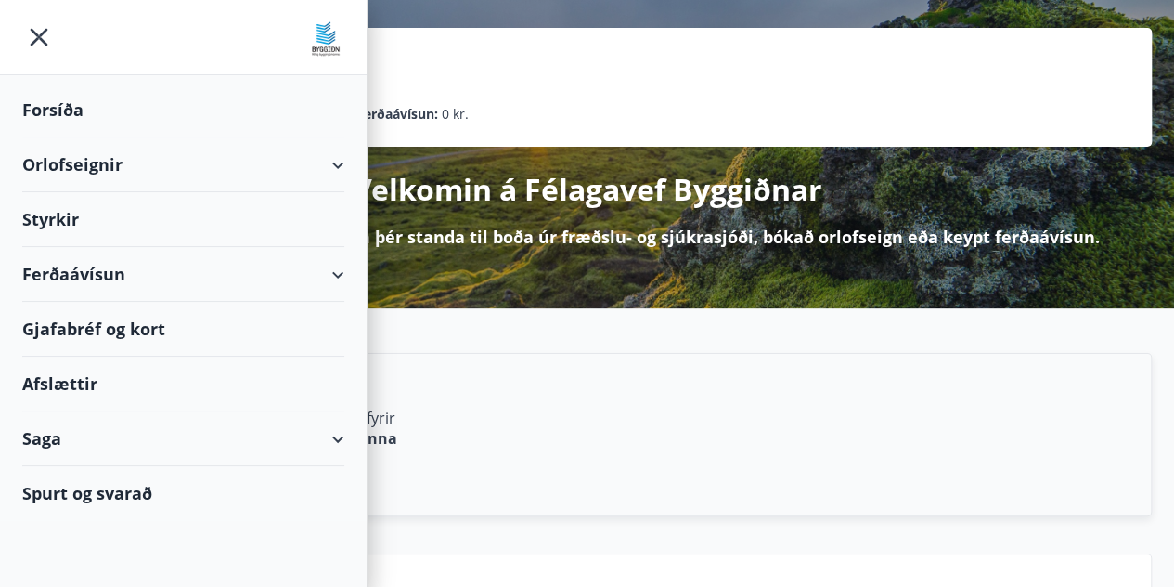
click at [60, 211] on div "Styrkir" at bounding box center [183, 219] width 322 height 55
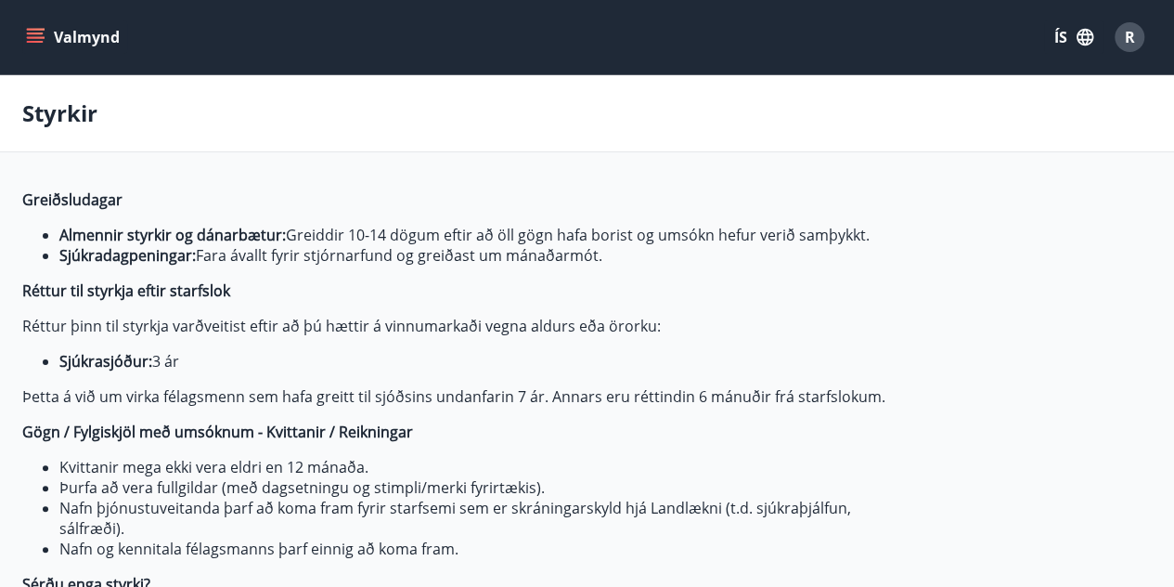
type input "***"
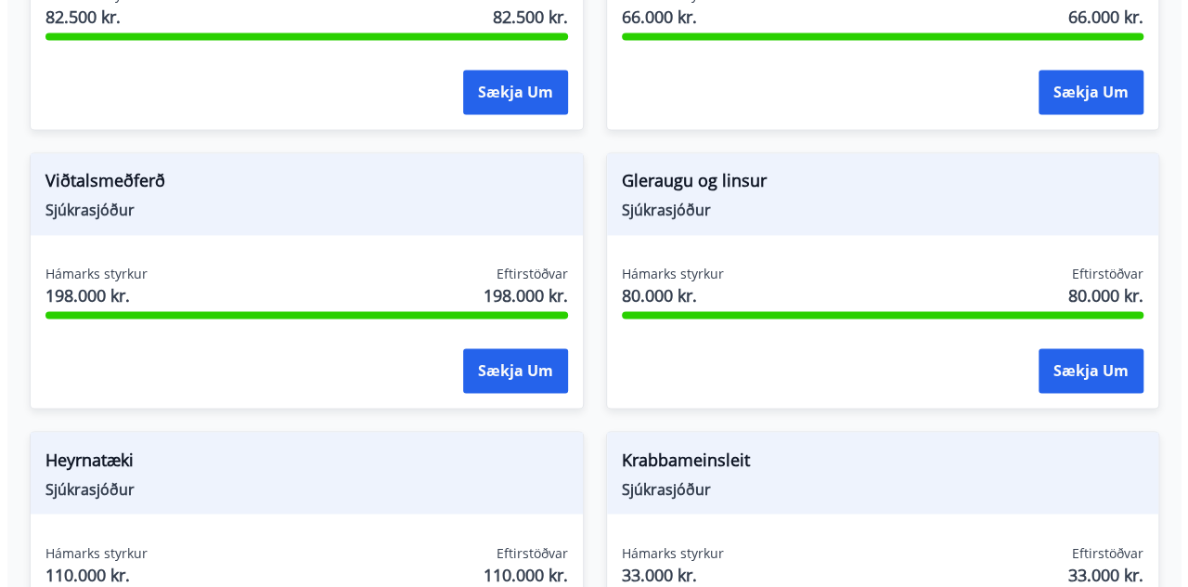
scroll to position [1311, 0]
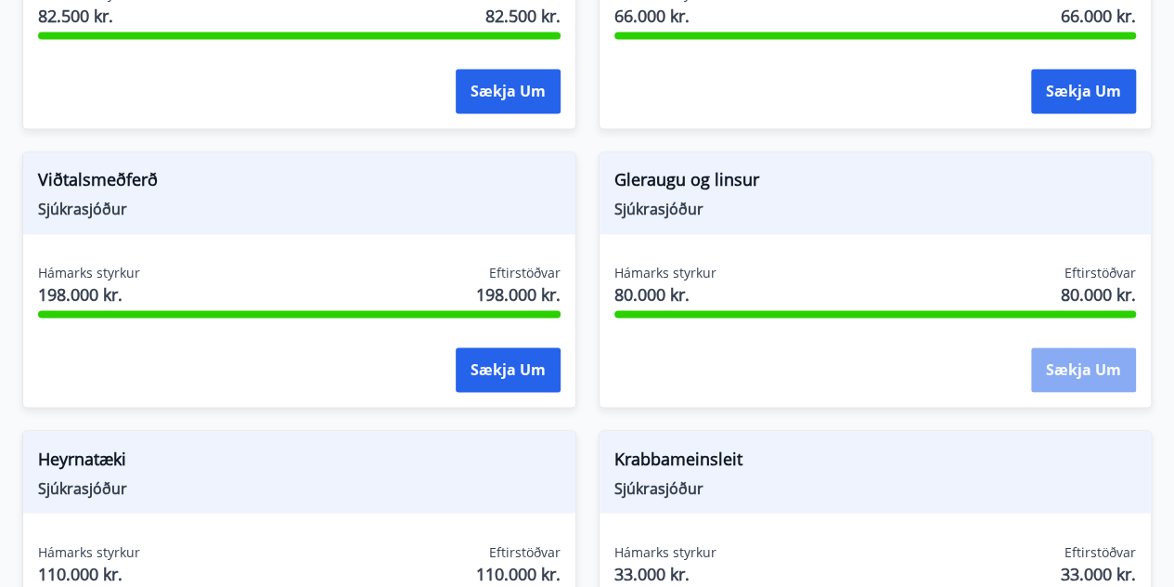
click at [1044, 372] on button "Sækja um" at bounding box center [1083, 369] width 105 height 45
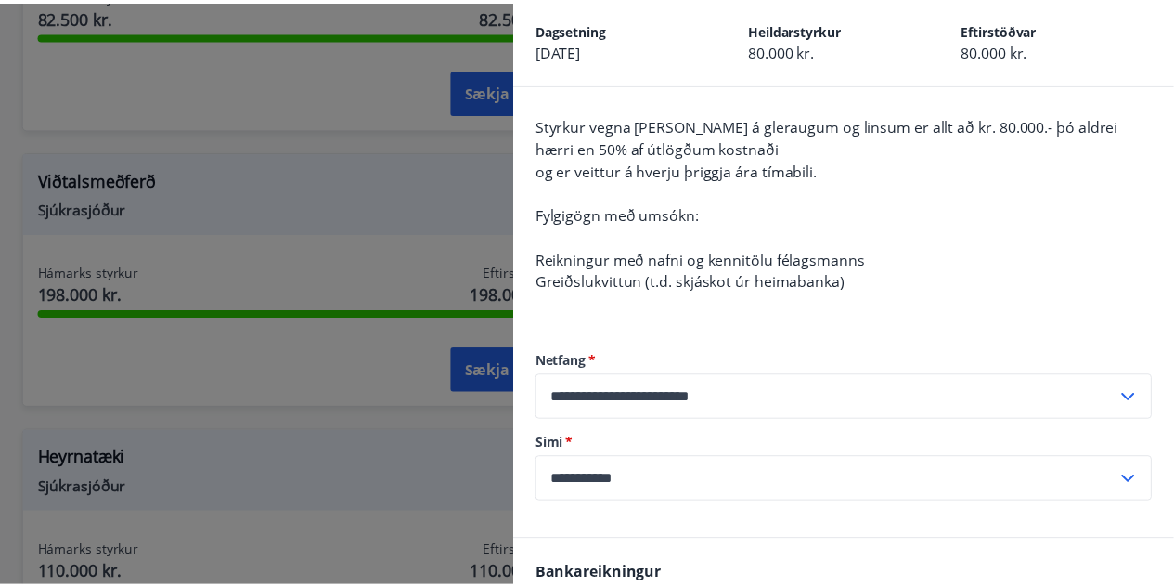
scroll to position [0, 0]
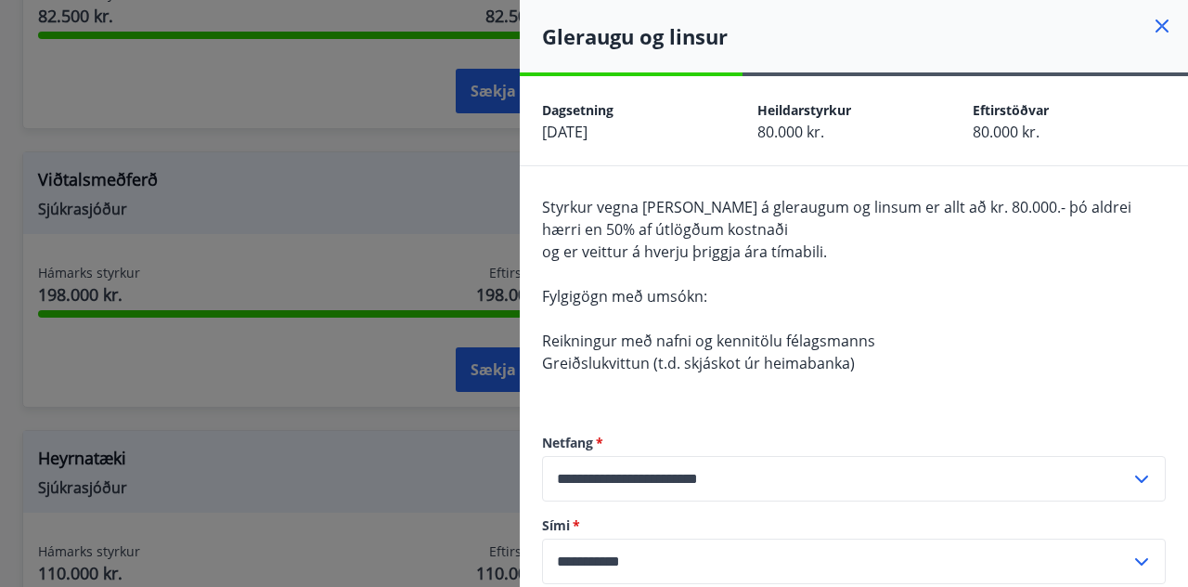
click at [1155, 27] on icon at bounding box center [1161, 25] width 13 height 13
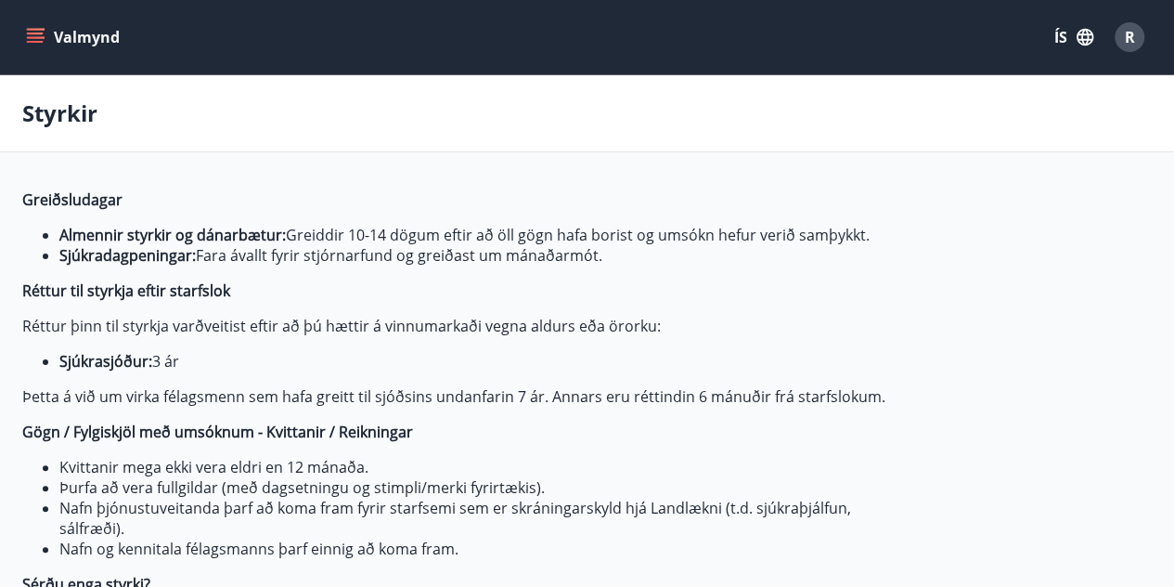
click at [36, 20] on button "Valmynd" at bounding box center [74, 36] width 105 height 33
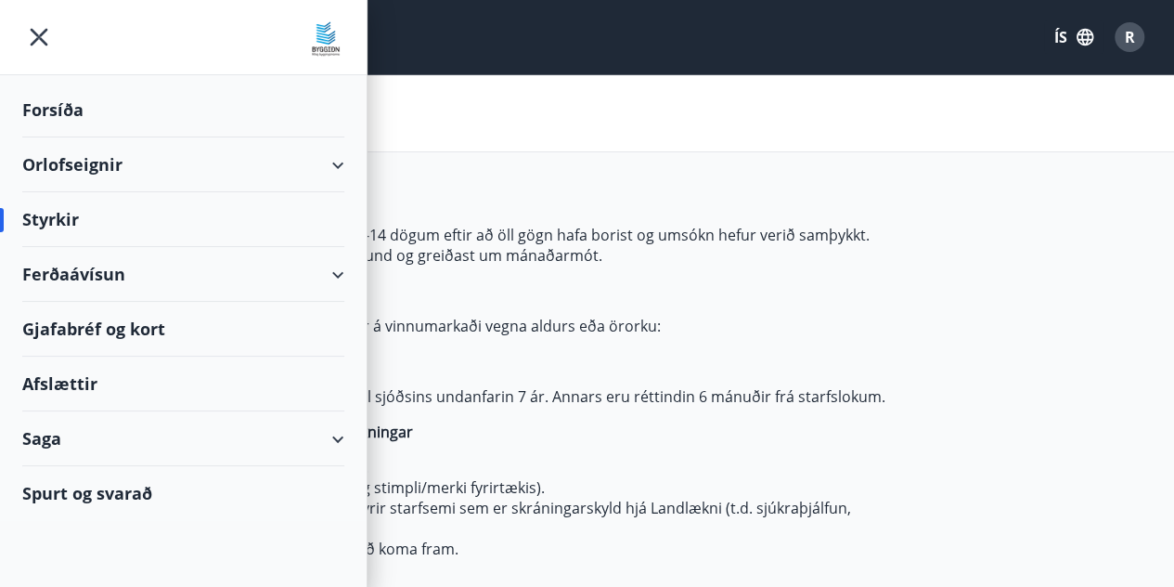
click at [119, 329] on div "Gjafabréf og kort" at bounding box center [183, 329] width 322 height 55
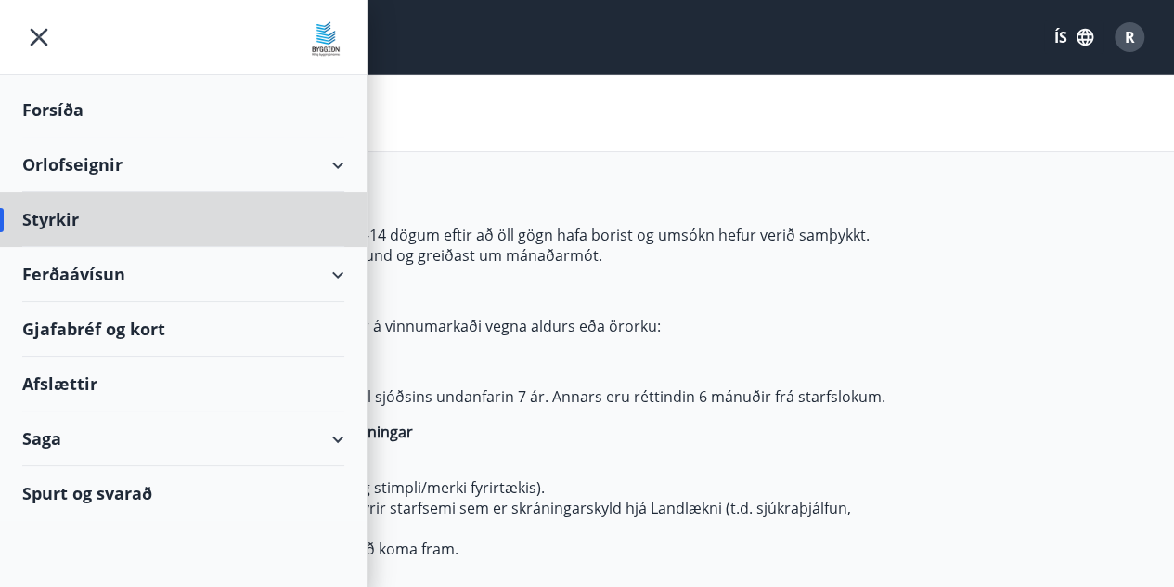
click at [65, 108] on div "Forsíða" at bounding box center [183, 110] width 322 height 55
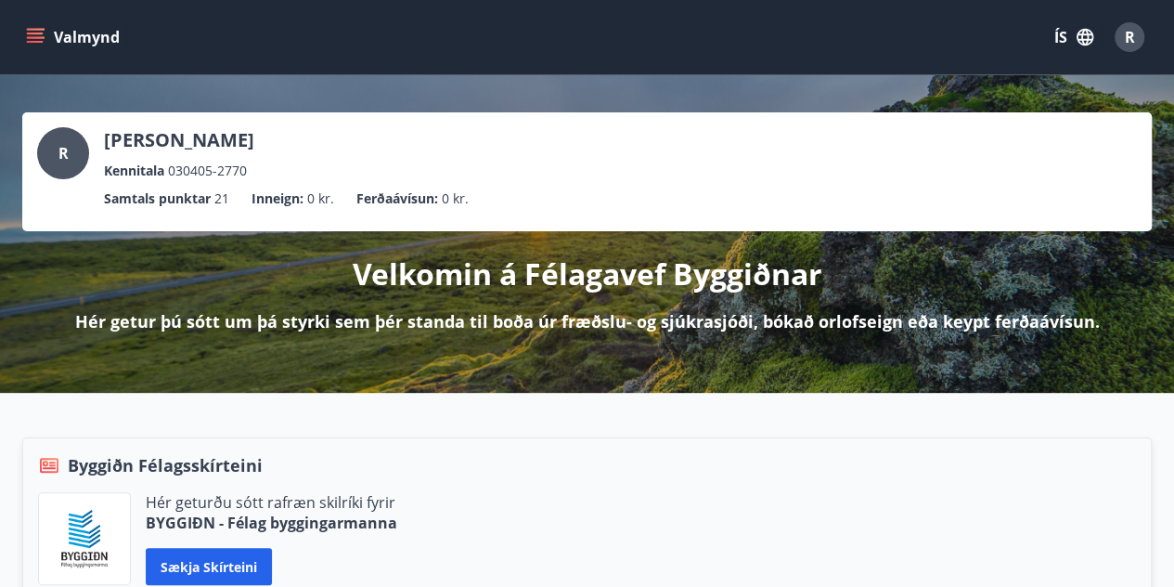
click at [1073, 28] on button "ÍS" at bounding box center [1073, 36] width 59 height 33
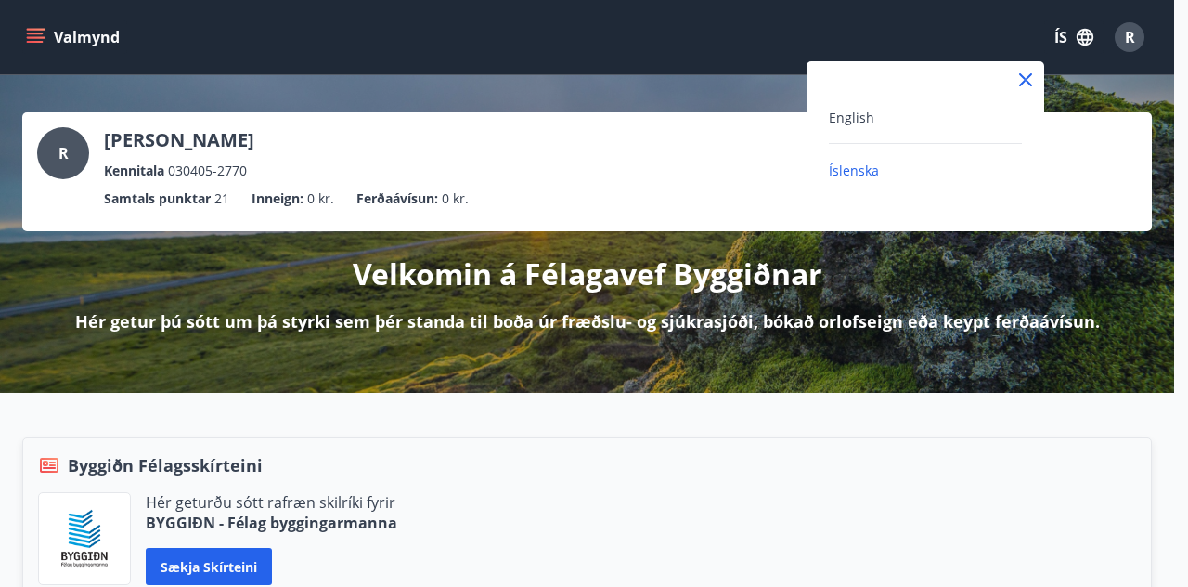
click at [1073, 28] on div at bounding box center [594, 293] width 1188 height 587
